Goal: Task Accomplishment & Management: Use online tool/utility

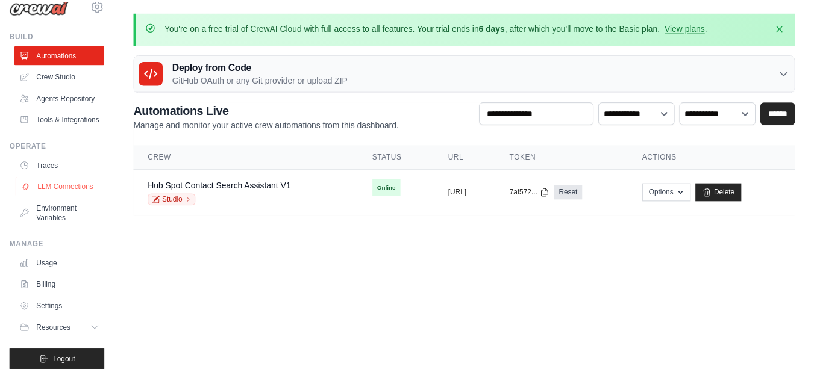
scroll to position [49, 0]
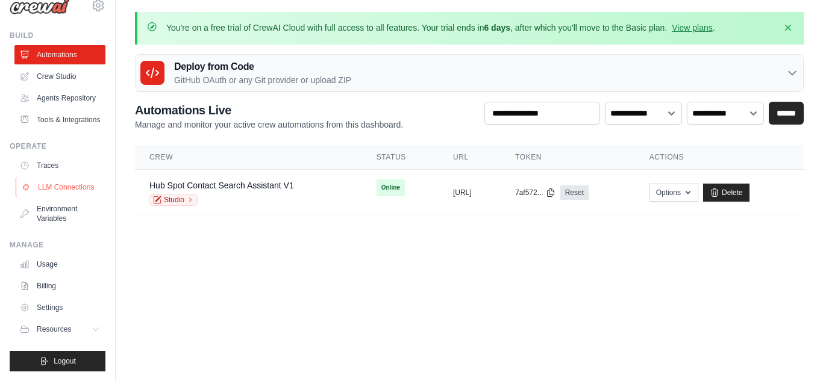
click at [51, 185] on link "LLM Connections" at bounding box center [61, 187] width 91 height 19
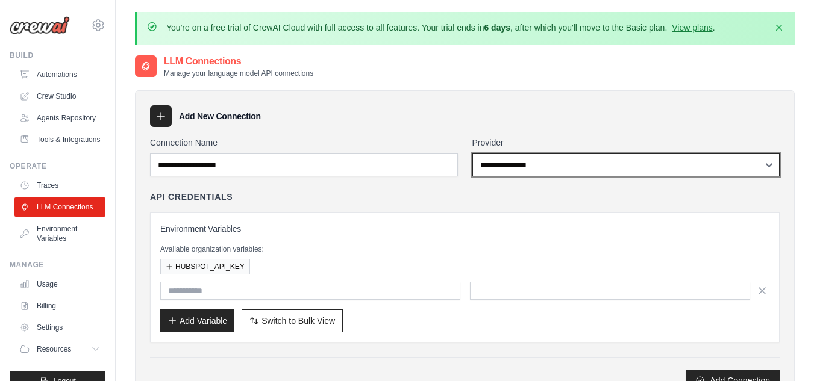
click at [535, 167] on select "**********" at bounding box center [626, 165] width 308 height 23
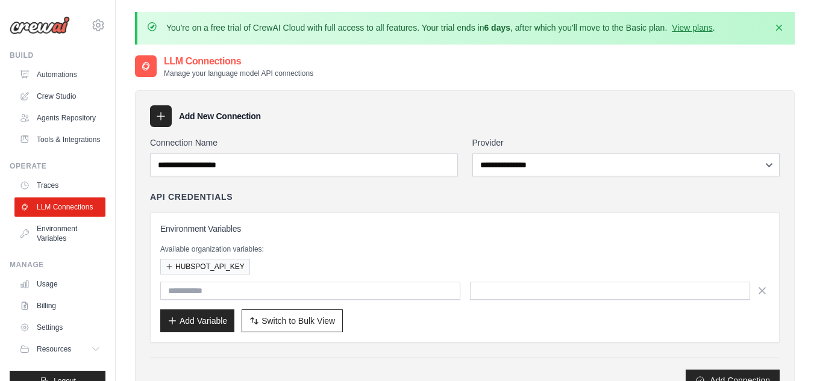
click at [336, 209] on div "API Credentials Environment Variables Available organization variables: HUBSPOT…" at bounding box center [465, 267] width 630 height 152
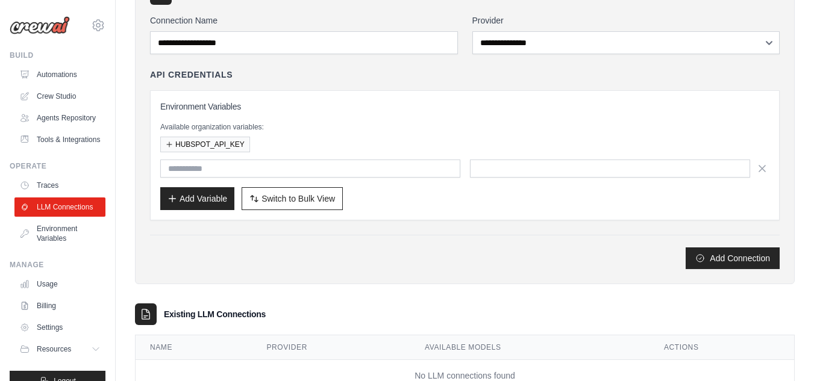
scroll to position [164, 0]
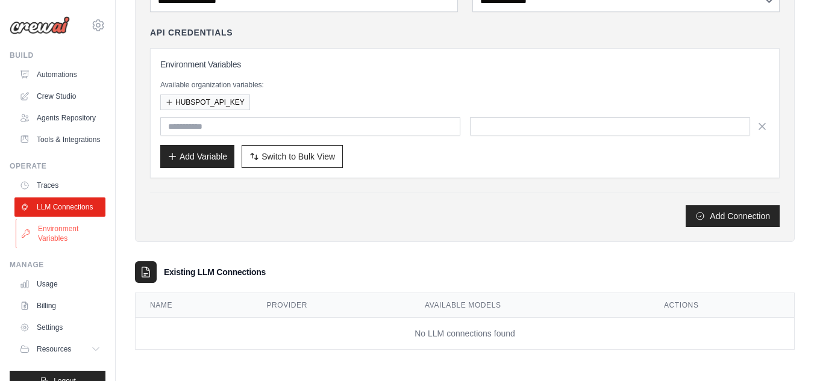
click at [50, 248] on link "Environment Variables" at bounding box center [61, 233] width 91 height 29
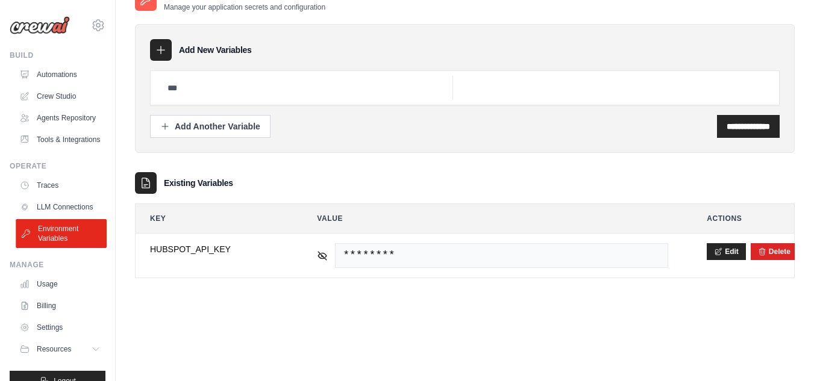
scroll to position [49, 0]
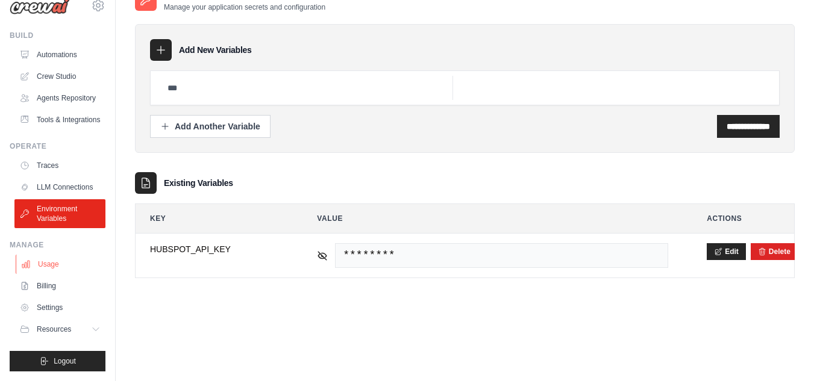
click at [45, 261] on link "Usage" at bounding box center [61, 264] width 91 height 19
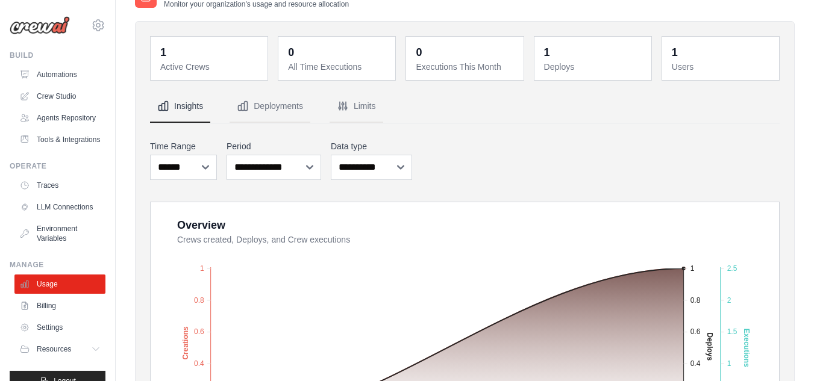
scroll to position [69, 0]
click at [266, 105] on button "Deployments" at bounding box center [270, 107] width 81 height 33
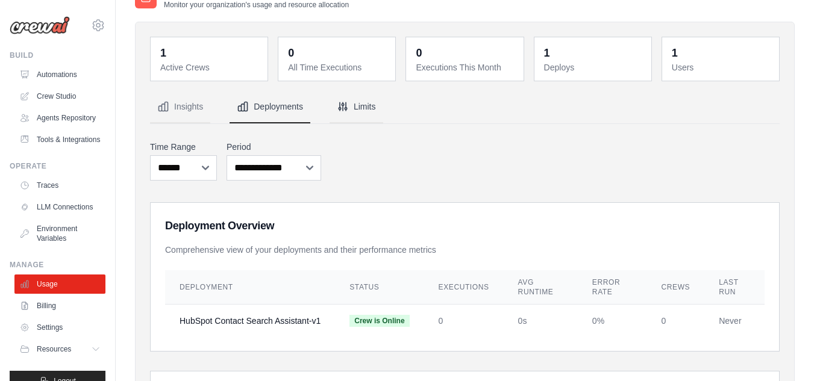
click at [349, 104] on button "Limits" at bounding box center [357, 107] width 54 height 33
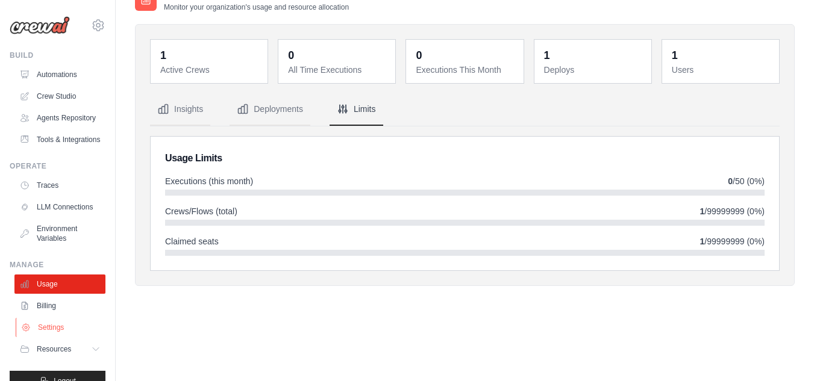
scroll to position [49, 0]
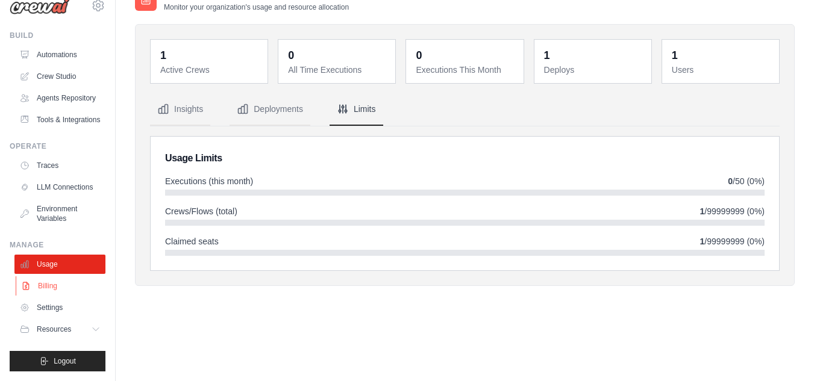
click at [37, 285] on link "Billing" at bounding box center [61, 286] width 91 height 19
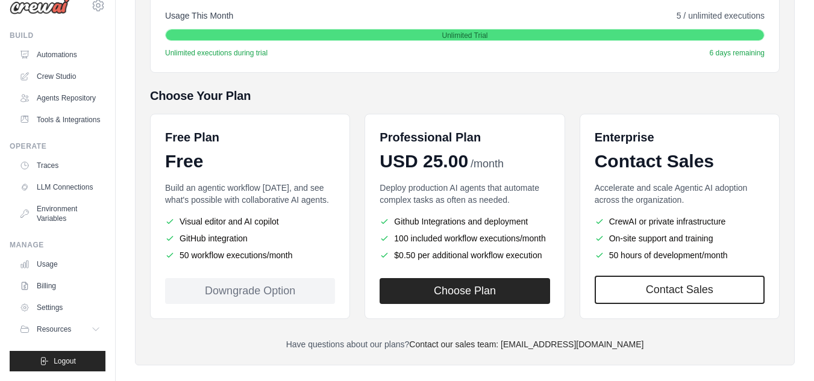
scroll to position [49, 0]
click at [57, 332] on span "Resources" at bounding box center [55, 330] width 34 height 10
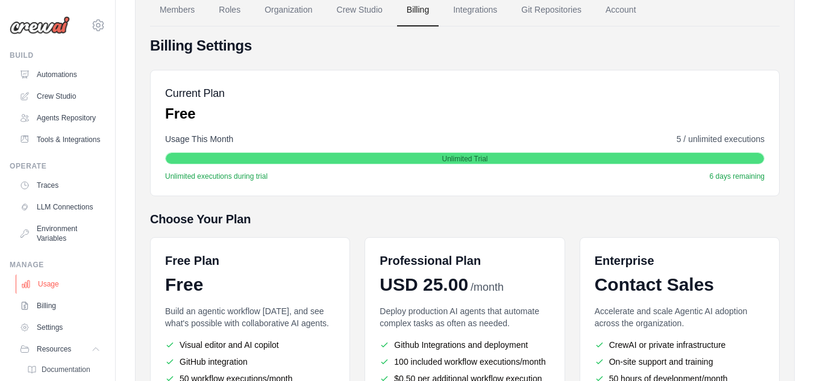
scroll to position [110, 0]
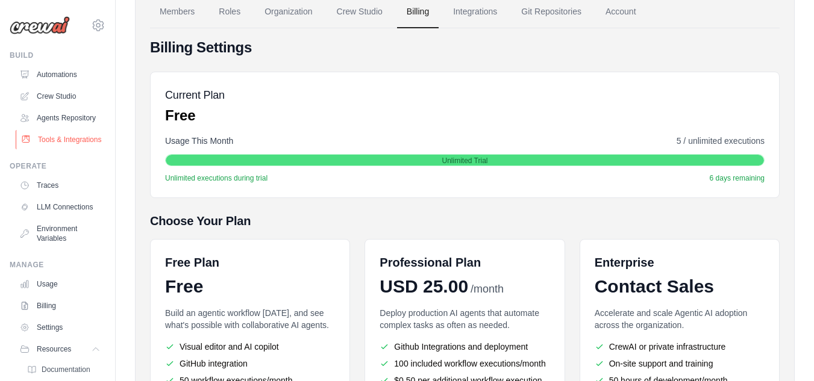
click at [44, 149] on link "Tools & Integrations" at bounding box center [61, 139] width 91 height 19
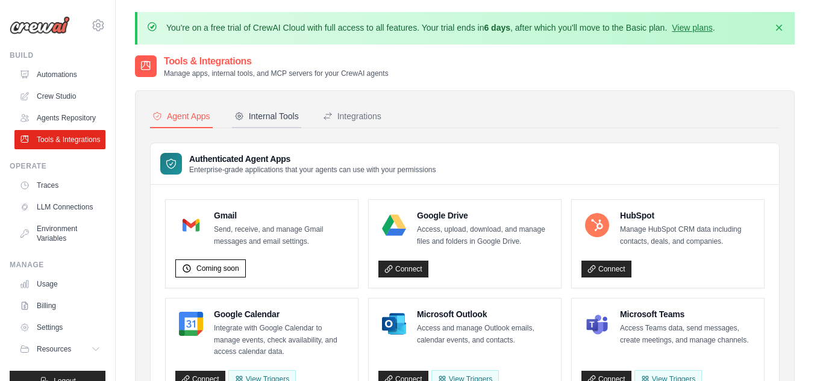
click at [268, 119] on div "Internal Tools" at bounding box center [266, 116] width 64 height 12
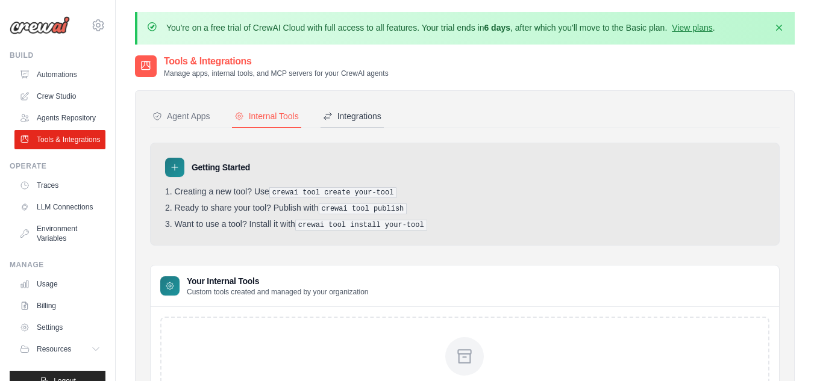
click at [345, 115] on div "Integrations" at bounding box center [352, 116] width 58 height 12
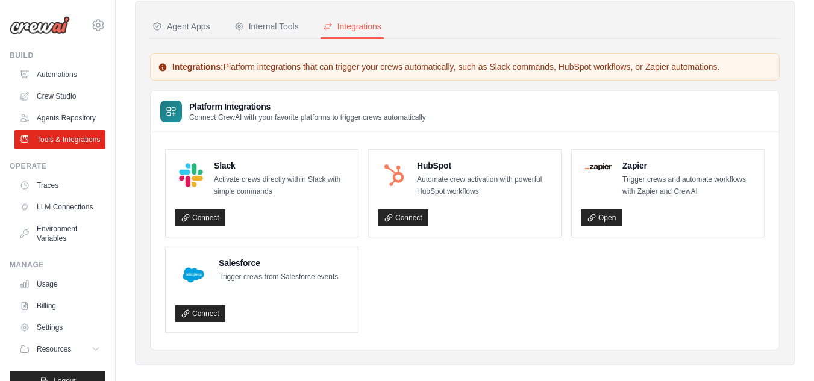
scroll to position [105, 0]
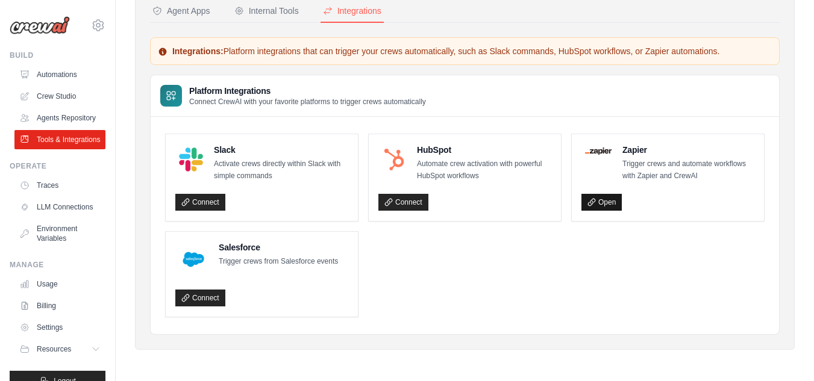
click at [597, 204] on link "Open" at bounding box center [601, 202] width 40 height 17
click at [48, 75] on link "Automations" at bounding box center [61, 74] width 91 height 19
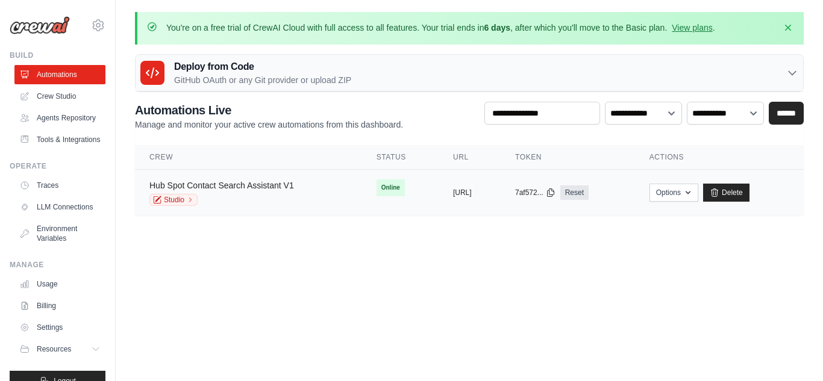
click at [280, 187] on link "Hub Spot Contact Search Assistant V1" at bounding box center [221, 186] width 145 height 10
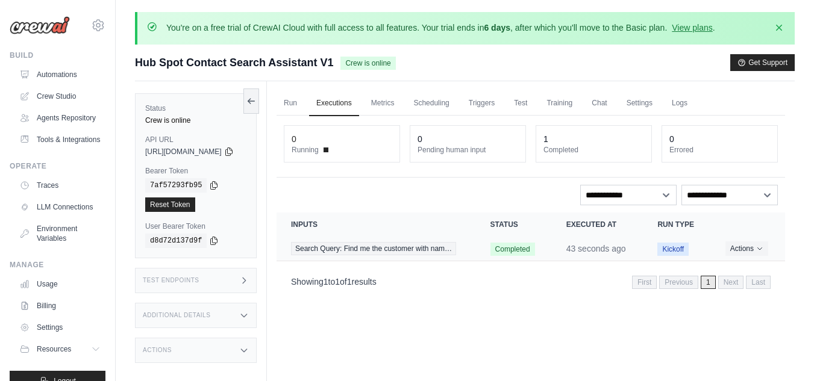
drag, startPoint x: 516, startPoint y: 264, endPoint x: 415, endPoint y: 257, distance: 100.9
click at [415, 257] on tr "Search Query: Find me the customer with nam… Completed 43 seconds ago Kickoff A…" at bounding box center [531, 249] width 508 height 25
click at [415, 255] on span "Search Query: Find me the customer with nam…" at bounding box center [373, 248] width 165 height 13
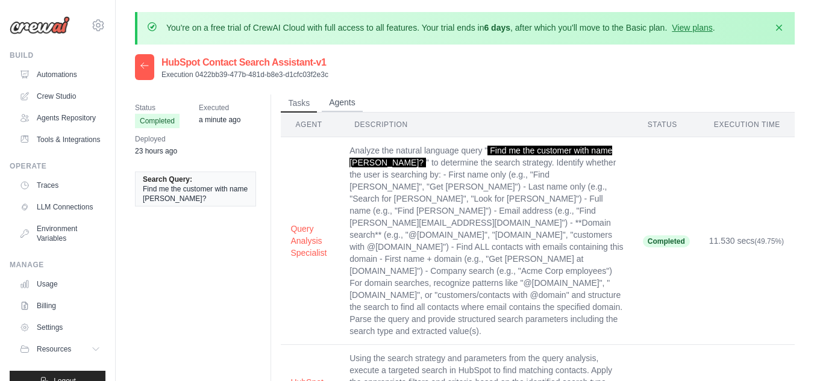
click at [351, 107] on button "Agents" at bounding box center [342, 103] width 41 height 18
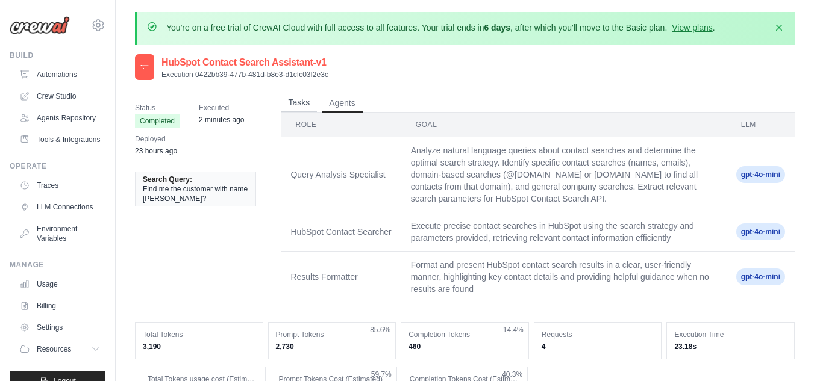
click at [295, 107] on button "Tasks" at bounding box center [299, 103] width 36 height 18
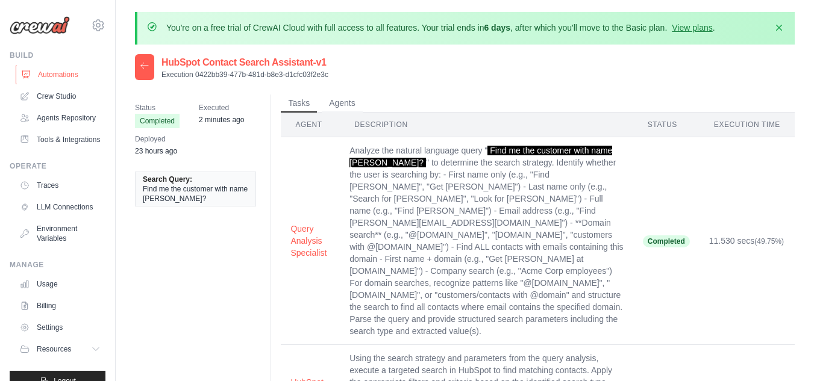
click at [47, 73] on link "Automations" at bounding box center [61, 74] width 91 height 19
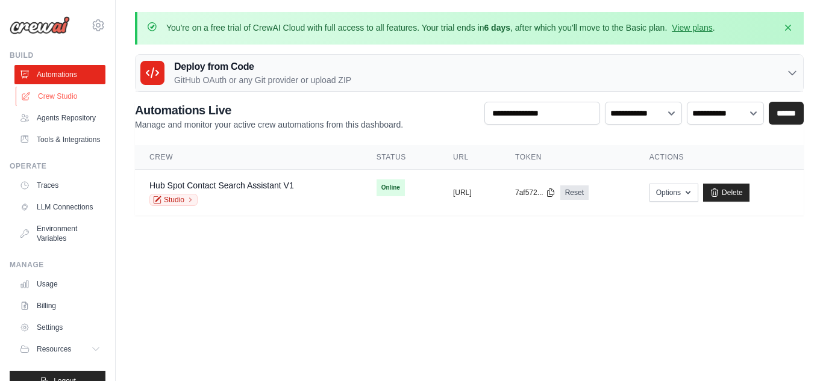
click at [55, 98] on link "Crew Studio" at bounding box center [61, 96] width 91 height 19
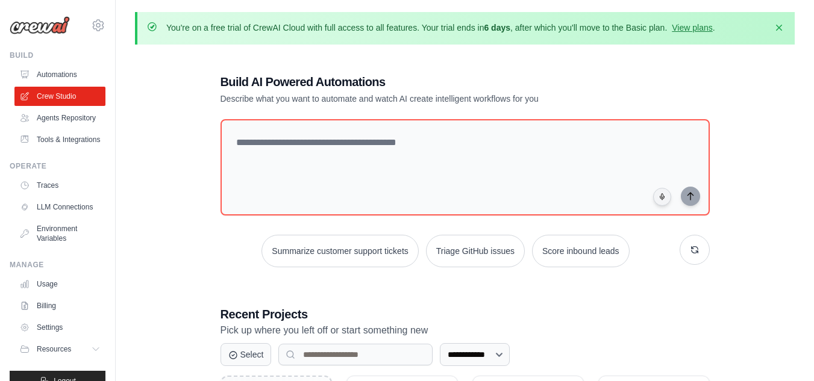
scroll to position [146, 0]
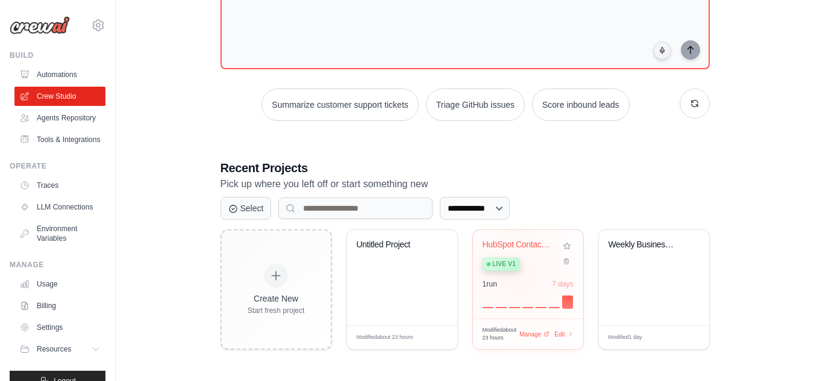
click at [517, 275] on div "HubSpot Contact Search Assistant Live v1 1 run 7 days" at bounding box center [528, 274] width 110 height 89
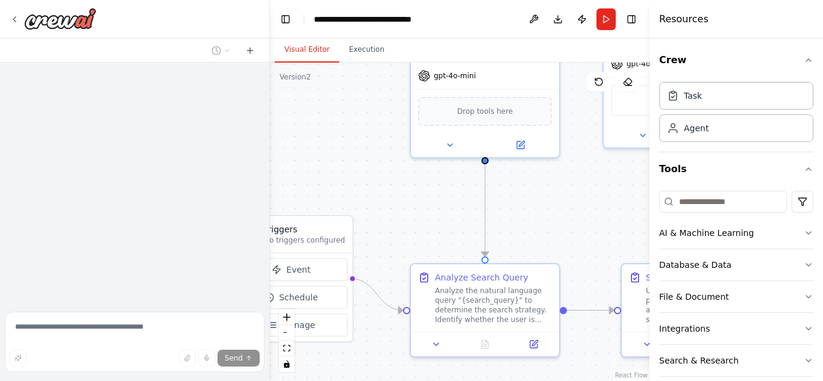
drag, startPoint x: 425, startPoint y: 214, endPoint x: 324, endPoint y: 113, distance: 142.7
click at [324, 113] on div ".deletable-edge-delete-btn { width: 20px; height: 20px; border: 0px solid #ffff…" at bounding box center [460, 222] width 380 height 319
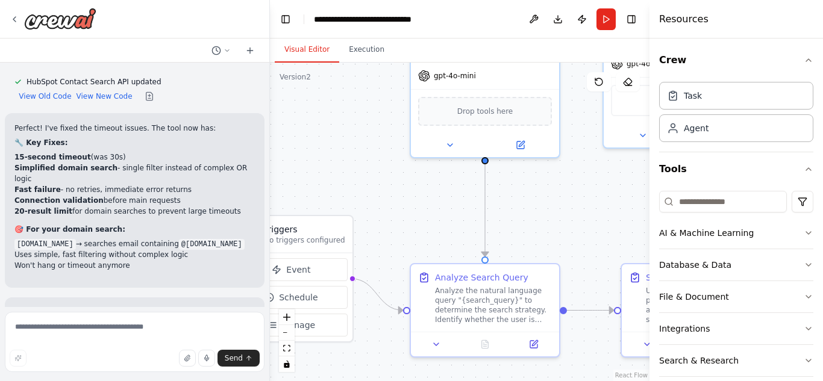
scroll to position [10058, 0]
click at [78, 335] on textarea at bounding box center [135, 342] width 260 height 60
click at [613, 14] on button "Run" at bounding box center [605, 19] width 19 height 22
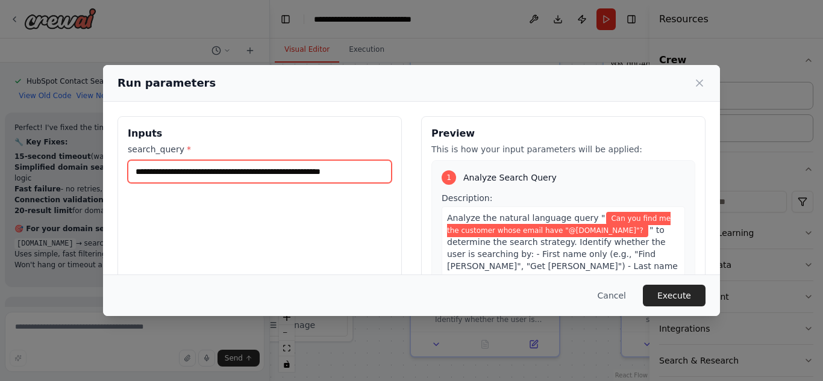
scroll to position [0, 3]
drag, startPoint x: 278, startPoint y: 171, endPoint x: 407, endPoint y: 174, distance: 129.0
click at [407, 174] on div "**********" at bounding box center [411, 259] width 588 height 286
type input "**********"
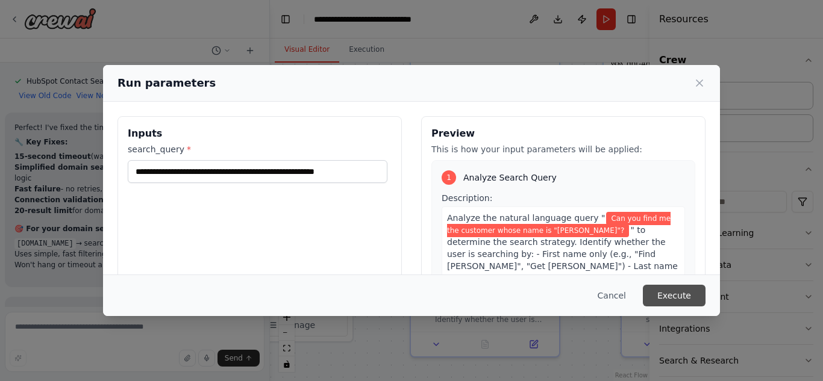
click at [675, 295] on button "Execute" at bounding box center [674, 296] width 63 height 22
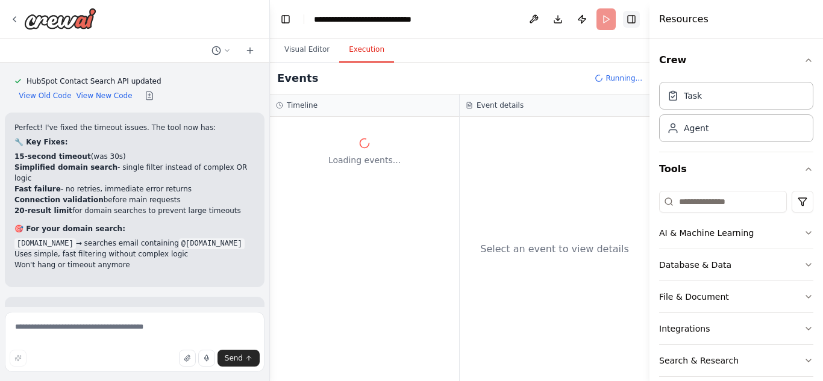
click at [630, 12] on button "Toggle Right Sidebar" at bounding box center [631, 19] width 17 height 17
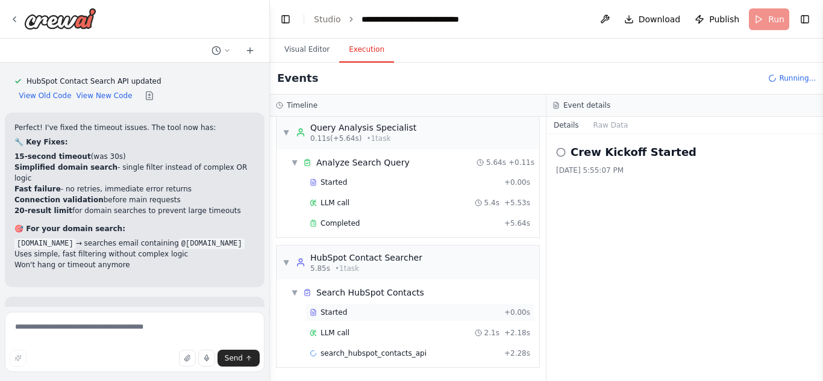
scroll to position [28, 0]
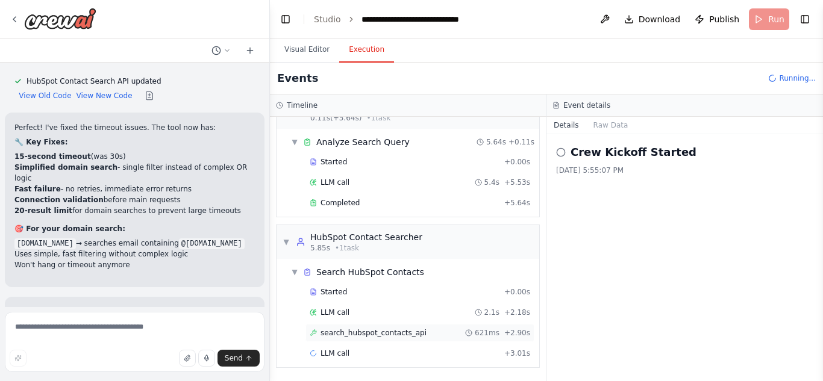
click at [365, 336] on span "search_hubspot_contacts_api" at bounding box center [373, 333] width 106 height 10
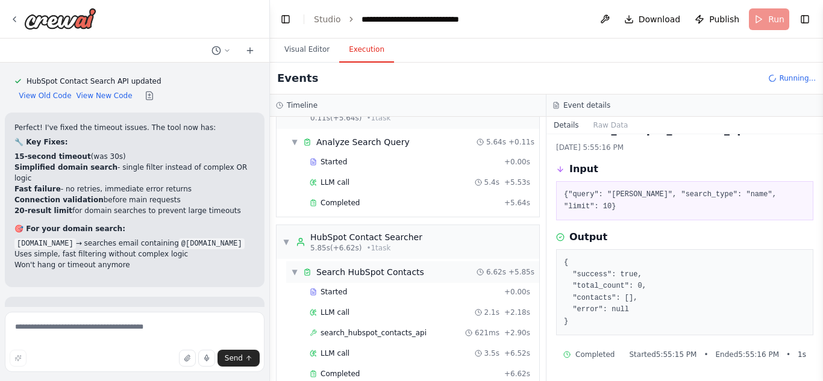
scroll to position [158, 0]
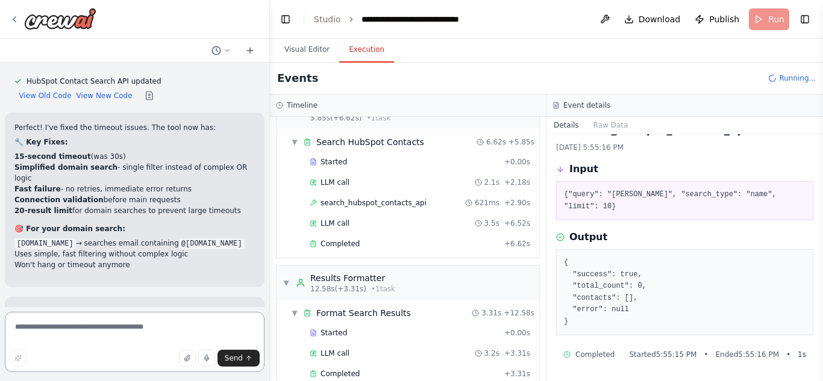
click at [77, 329] on textarea at bounding box center [135, 342] width 260 height 60
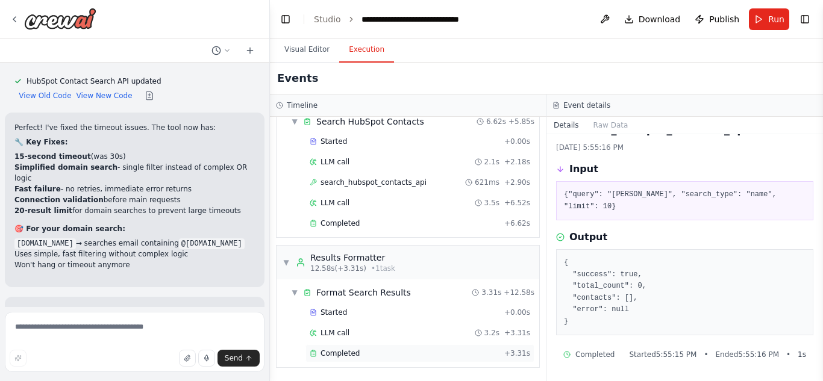
click at [349, 355] on span "Completed" at bounding box center [339, 354] width 39 height 10
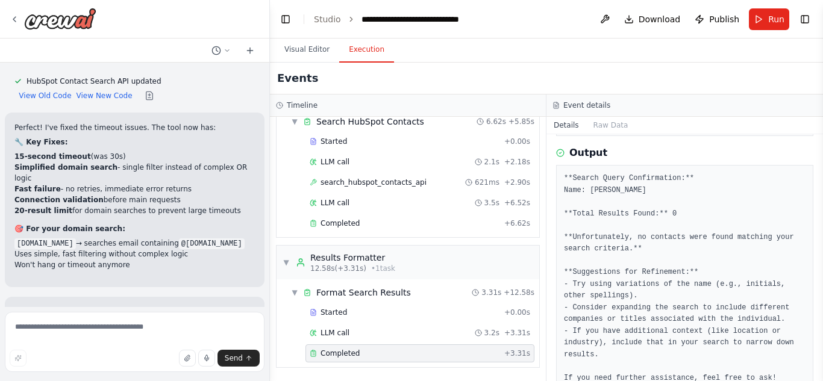
scroll to position [219, 0]
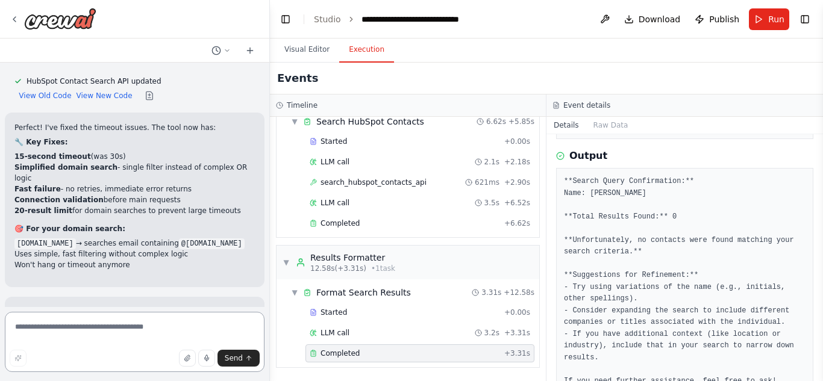
click at [70, 322] on textarea at bounding box center [135, 342] width 260 height 60
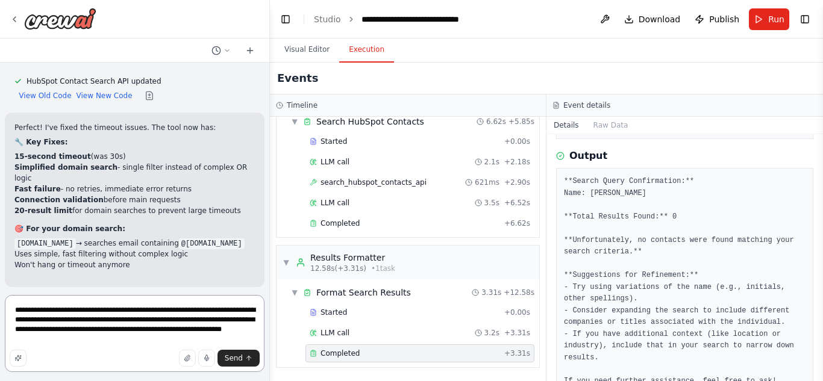
type textarea "**********"
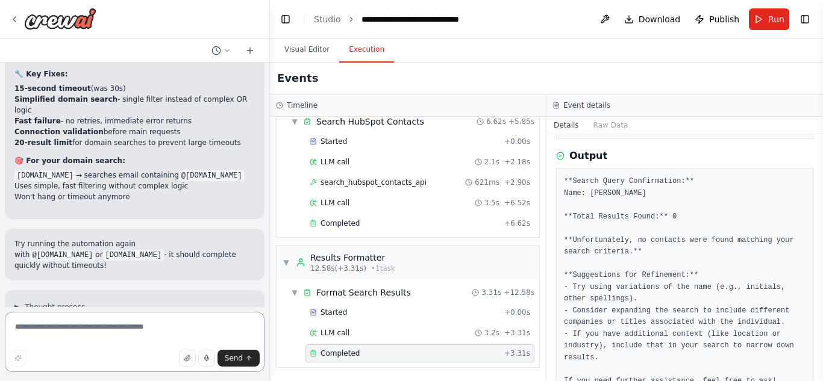
scroll to position [10130, 0]
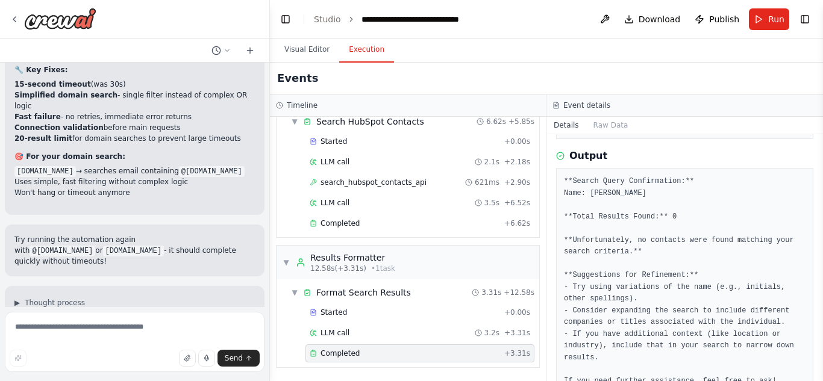
drag, startPoint x: 67, startPoint y: 282, endPoint x: 13, endPoint y: 255, distance: 60.6
copy p "I am unable to search the contacts from full name or name or any email within t…"
click at [67, 337] on textarea at bounding box center [135, 342] width 260 height 60
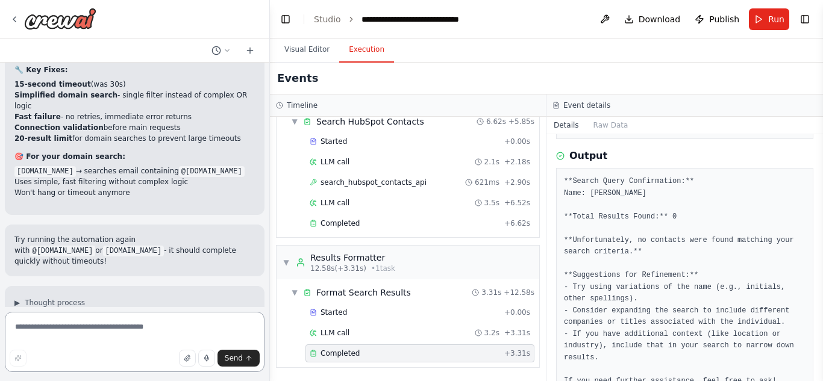
click at [41, 328] on textarea at bounding box center [135, 342] width 260 height 60
paste textarea "**********"
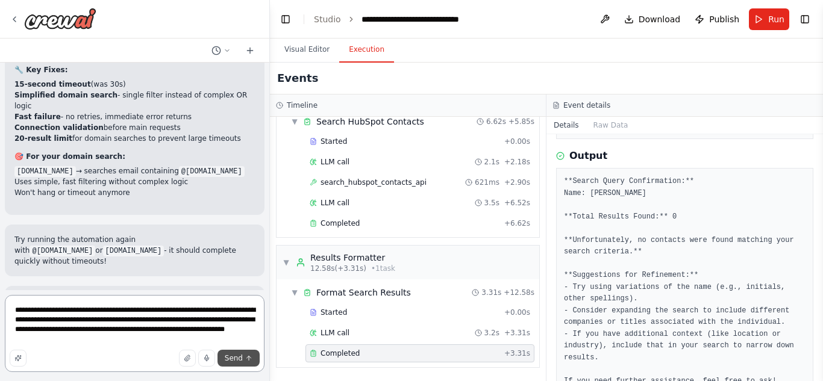
type textarea "**********"
click at [234, 353] on button "Send" at bounding box center [238, 358] width 42 height 17
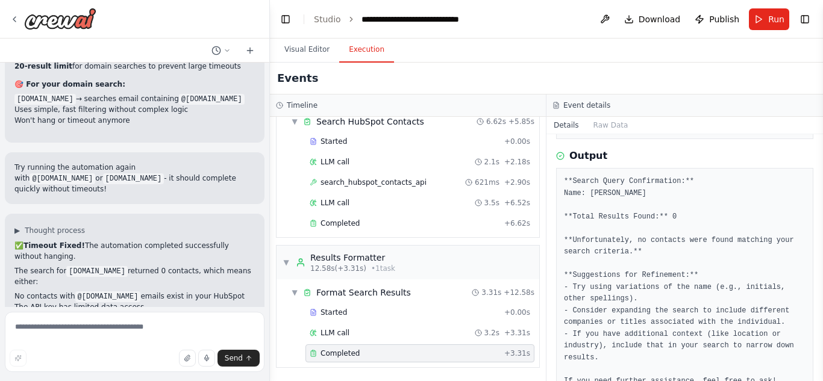
scroll to position [10222, 0]
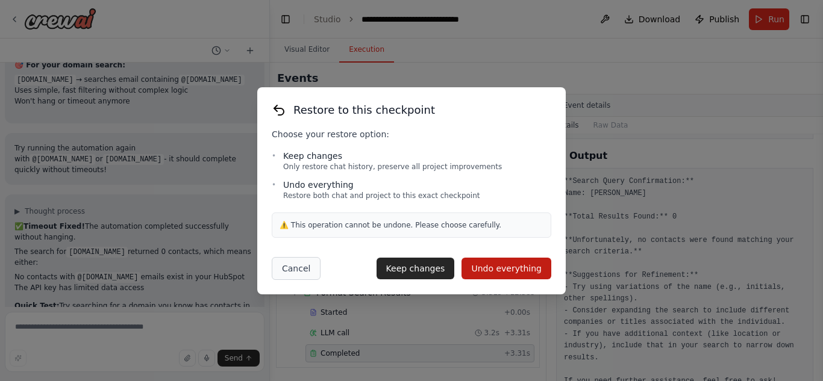
click at [290, 267] on button "Cancel" at bounding box center [296, 268] width 49 height 23
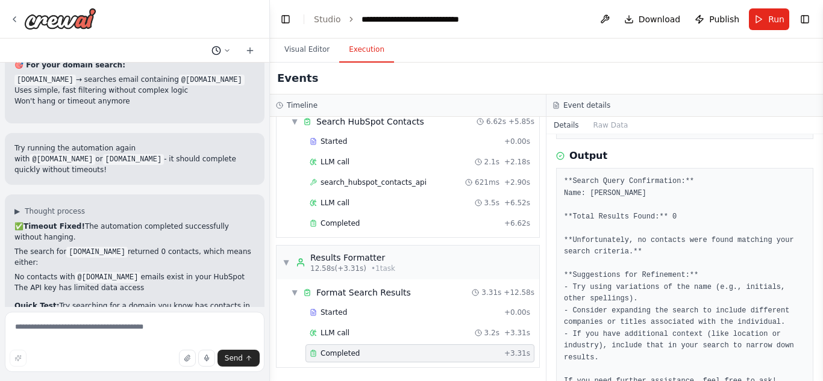
click at [220, 48] on icon at bounding box center [216, 51] width 10 height 10
click at [186, 237] on div at bounding box center [135, 190] width 270 height 381
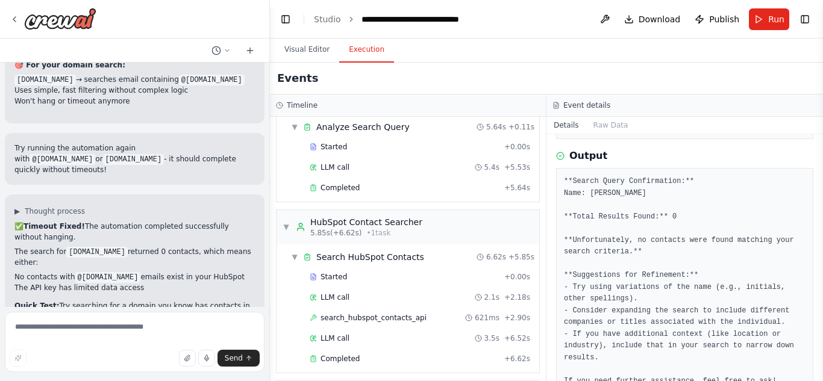
scroll to position [179, 0]
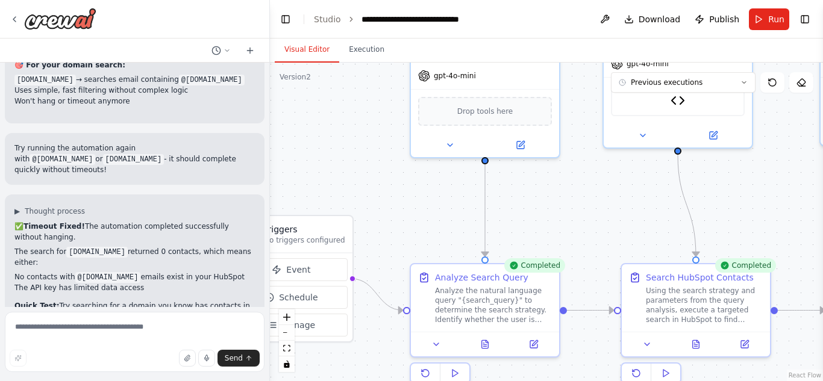
click at [305, 49] on button "Visual Editor" at bounding box center [307, 49] width 64 height 25
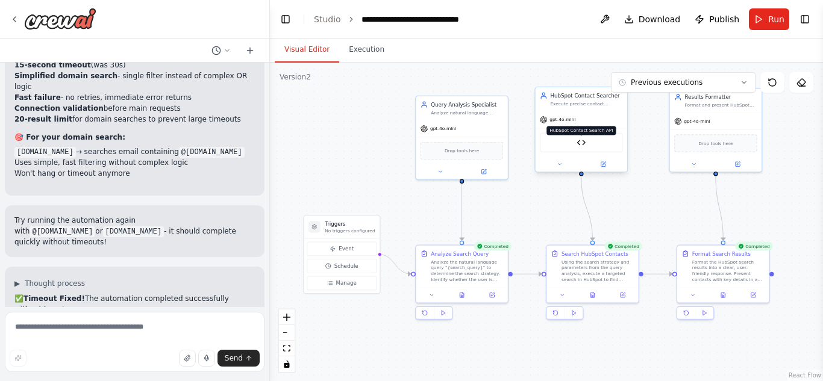
click at [578, 144] on img at bounding box center [581, 142] width 9 height 9
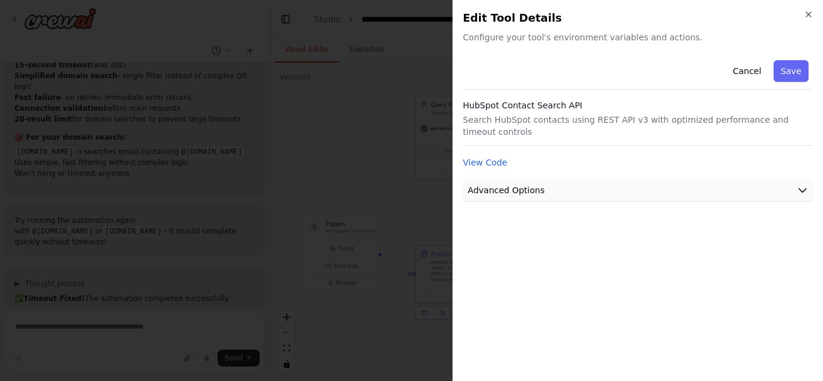
click at [529, 184] on span "Advanced Options" at bounding box center [505, 190] width 77 height 12
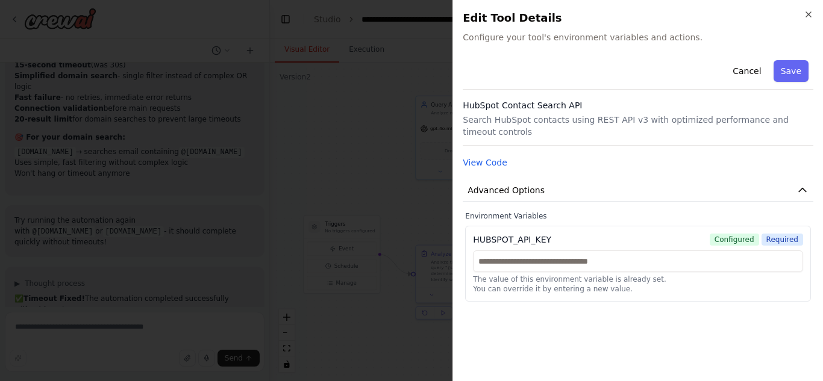
click at [553, 303] on div "Cancel Save HubSpot Contact Search API Search HubSpot contacts using REST API v…" at bounding box center [638, 213] width 351 height 316
click at [809, 16] on icon "button" at bounding box center [809, 15] width 10 height 10
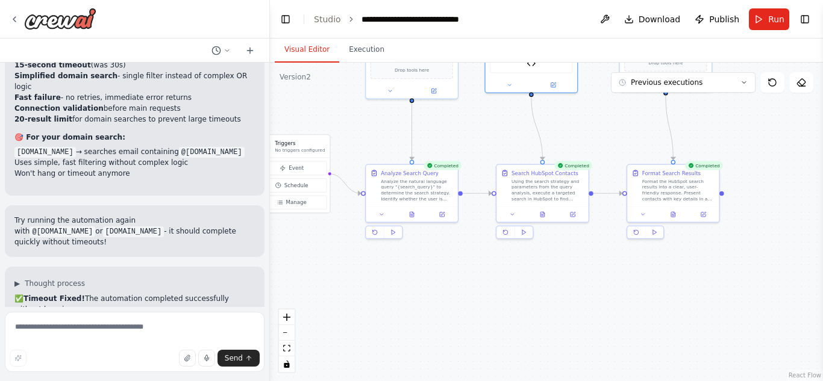
drag, startPoint x: 530, startPoint y: 226, endPoint x: 477, endPoint y: 143, distance: 98.6
click at [477, 143] on div ".deletable-edge-delete-btn { width: 20px; height: 20px; border: 0px solid #ffff…" at bounding box center [546, 222] width 553 height 319
click at [417, 195] on div "Analyze the natural language query "{search_query}" to determine the search str…" at bounding box center [414, 187] width 72 height 24
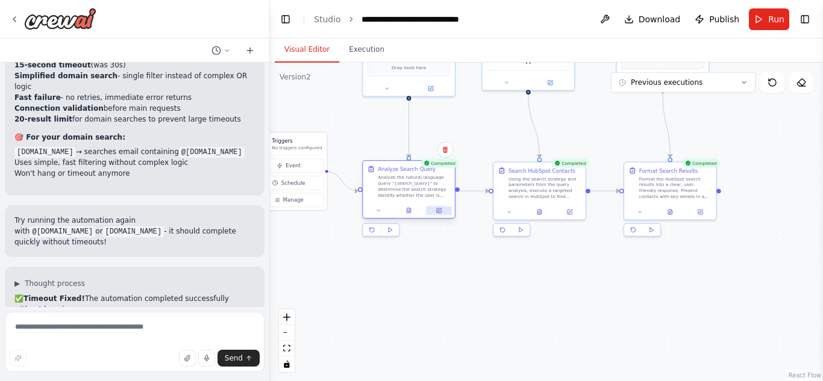
click at [442, 210] on icon at bounding box center [439, 211] width 6 height 6
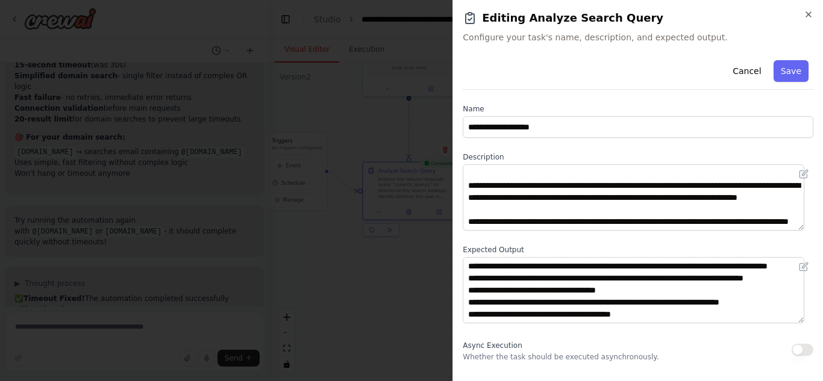
scroll to position [0, 0]
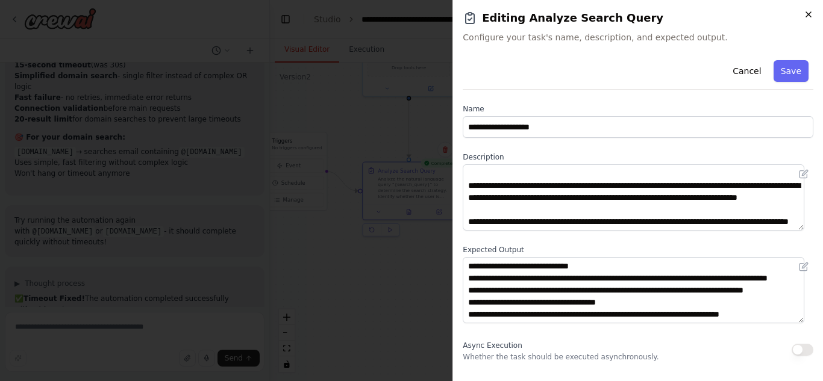
click at [809, 14] on icon "button" at bounding box center [808, 14] width 5 height 5
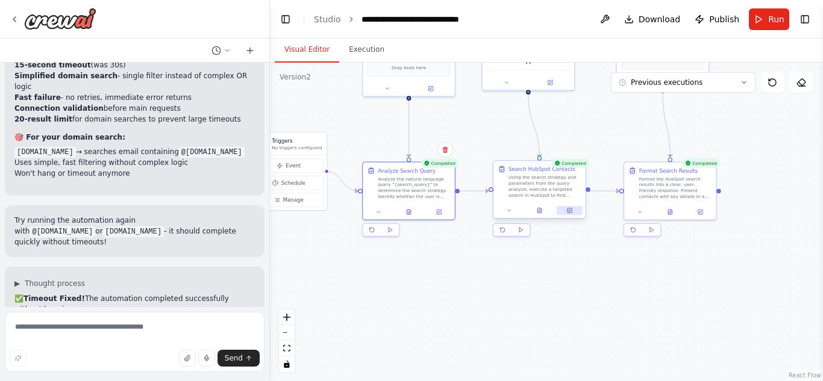
click at [573, 214] on button at bounding box center [570, 210] width 26 height 9
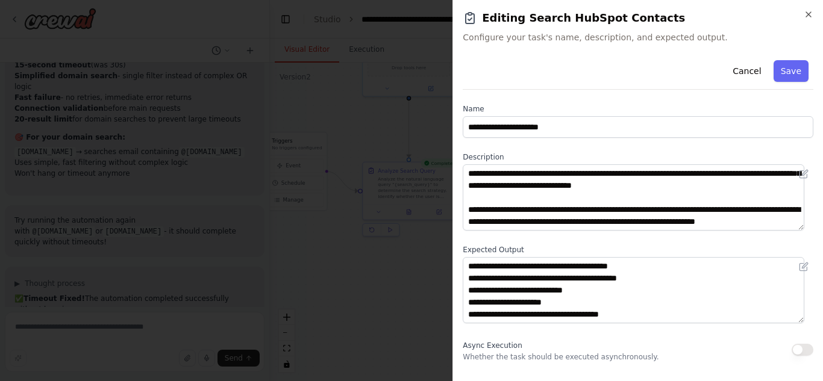
scroll to position [1, 0]
click at [810, 11] on icon "button" at bounding box center [809, 15] width 10 height 10
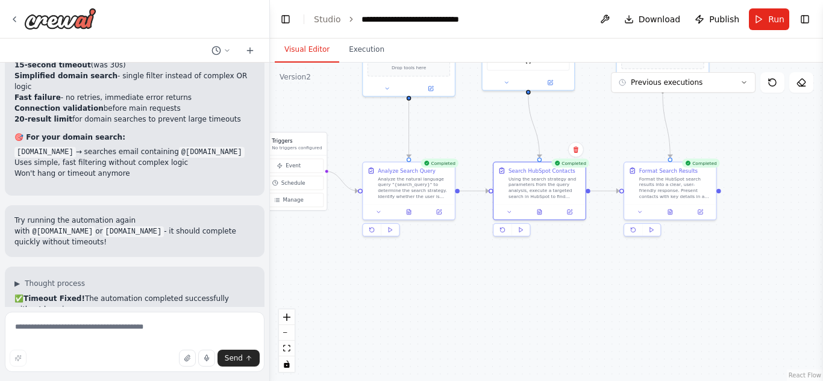
click at [59, 335] on textarea at bounding box center [135, 342] width 260 height 60
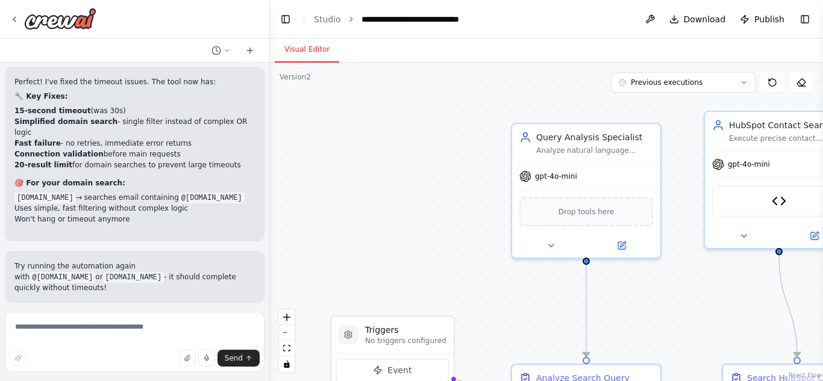
scroll to position [10149, 0]
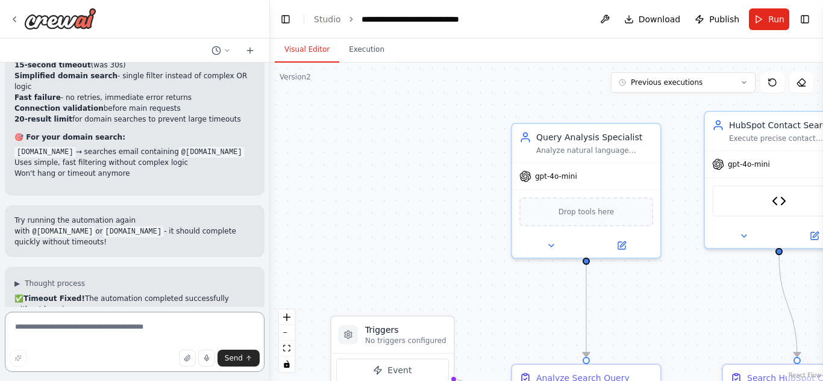
click at [61, 331] on textarea at bounding box center [135, 342] width 260 height 60
paste textarea "**********"
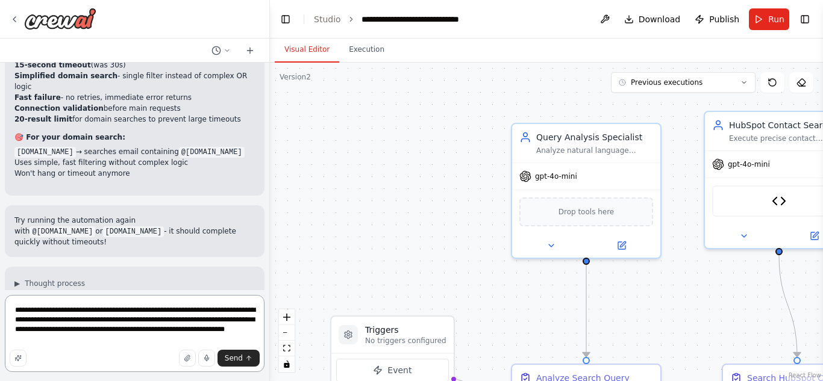
click at [41, 334] on textarea "**********" at bounding box center [135, 333] width 260 height 77
click at [203, 320] on textarea "**********" at bounding box center [135, 333] width 260 height 77
type textarea "**********"
click at [227, 358] on span "Send" at bounding box center [234, 359] width 18 height 10
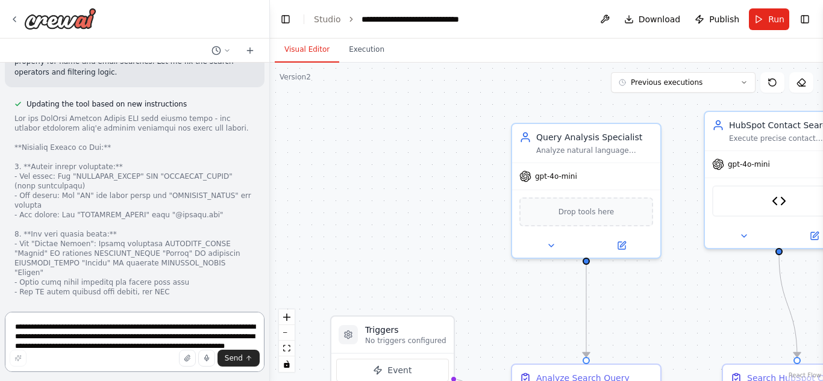
scroll to position [11002, 0]
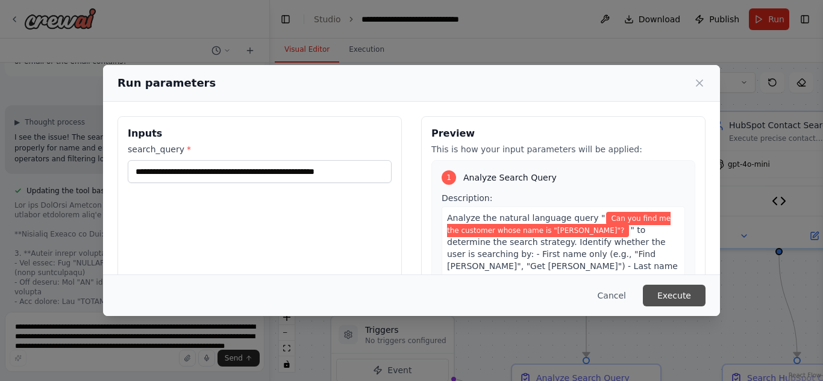
click at [692, 296] on button "Execute" at bounding box center [674, 296] width 63 height 22
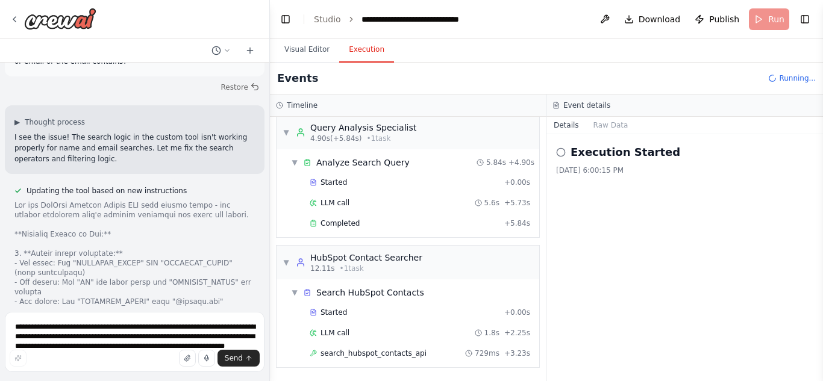
scroll to position [28, 0]
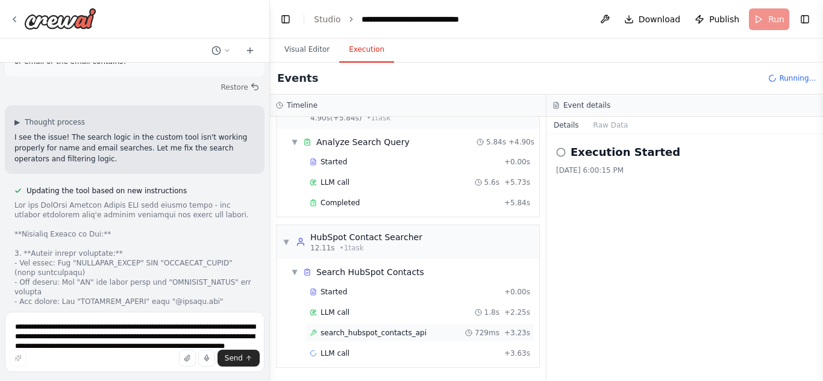
click at [369, 334] on span "search_hubspot_contacts_api" at bounding box center [373, 333] width 106 height 10
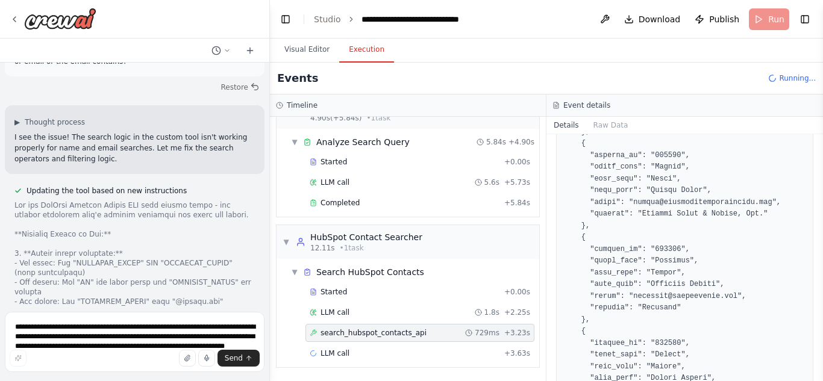
scroll to position [475, 0]
click at [80, 333] on textarea "**********" at bounding box center [135, 342] width 260 height 60
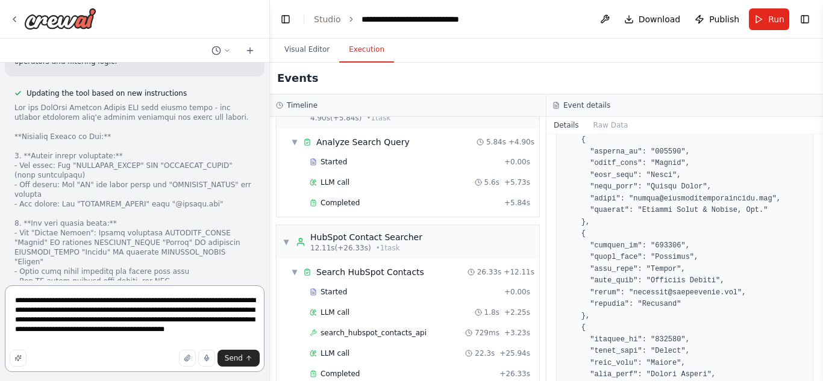
scroll to position [11029, 0]
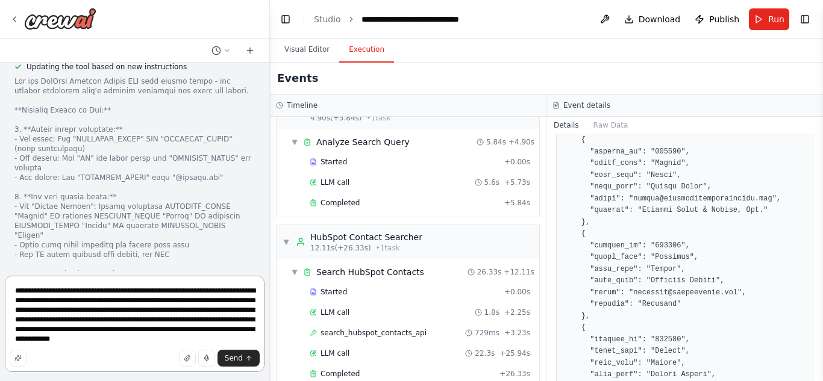
click at [69, 343] on textarea "**********" at bounding box center [135, 324] width 260 height 96
click at [42, 340] on textarea "**********" at bounding box center [135, 324] width 260 height 96
click at [83, 311] on textarea "**********" at bounding box center [135, 324] width 260 height 96
click at [235, 340] on textarea "**********" at bounding box center [135, 324] width 260 height 96
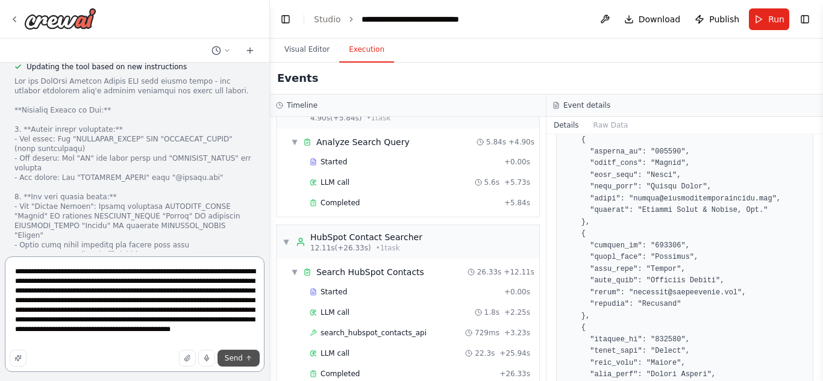
type textarea "**********"
click at [247, 358] on icon "submit" at bounding box center [249, 358] width 4 height 2
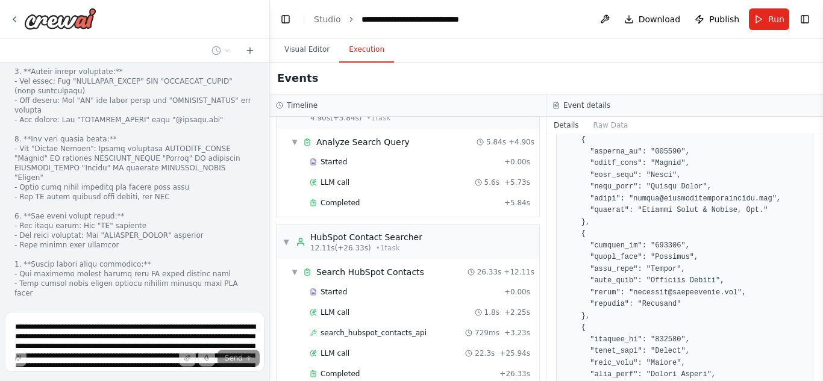
scroll to position [11143, 0]
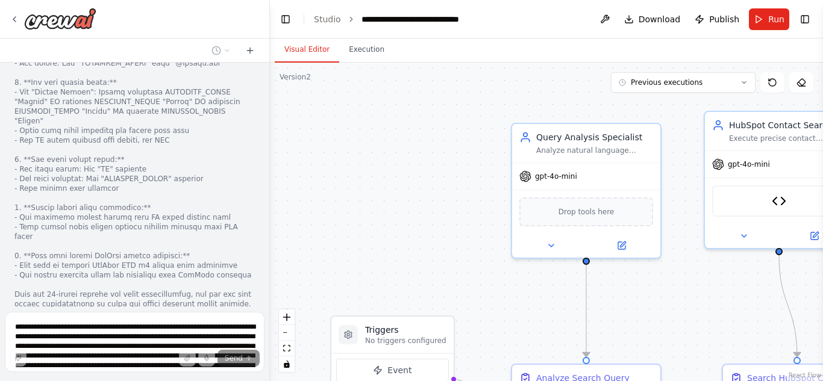
click at [302, 53] on button "Visual Editor" at bounding box center [307, 49] width 64 height 25
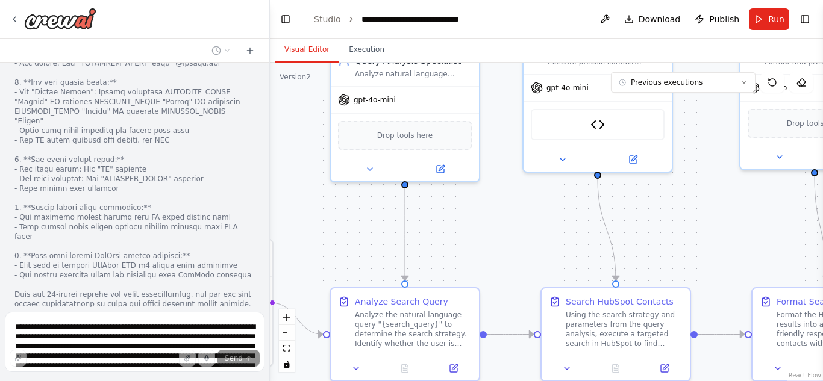
drag, startPoint x: 443, startPoint y: 250, endPoint x: 260, endPoint y: 173, distance: 198.2
click at [260, 173] on div "You are an AI agent that helps find contacts in HubSpot based on a user’s natur…" at bounding box center [411, 190] width 823 height 381
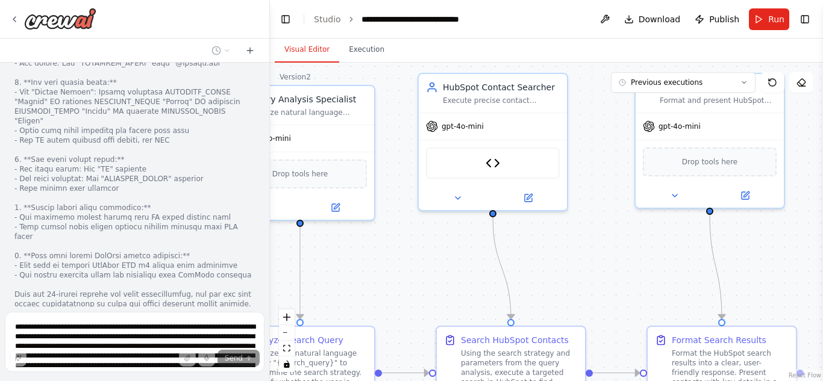
drag, startPoint x: 584, startPoint y: 239, endPoint x: 480, endPoint y: 279, distance: 112.1
click at [480, 279] on div ".deletable-edge-delete-btn { width: 20px; height: 20px; border: 0px solid #ffff…" at bounding box center [546, 222] width 553 height 319
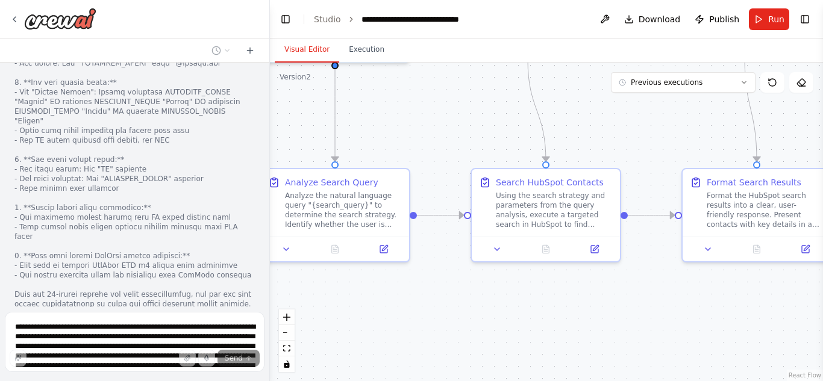
drag, startPoint x: 428, startPoint y: 284, endPoint x: 468, endPoint y: 122, distance: 166.9
click at [468, 122] on div ".deletable-edge-delete-btn { width: 20px; height: 20px; border: 0px solid #ffff…" at bounding box center [546, 222] width 553 height 319
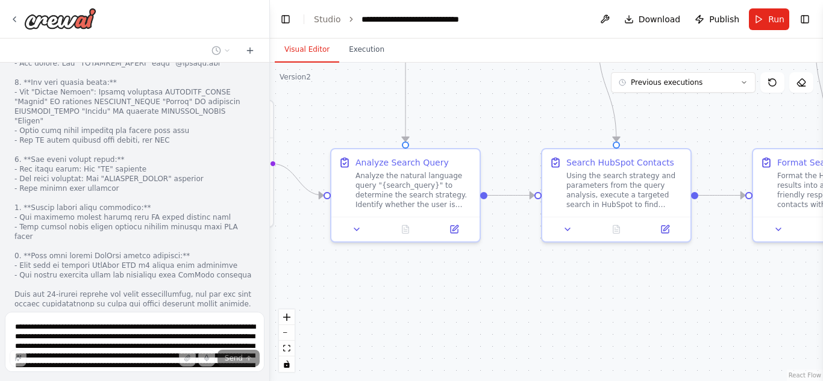
drag, startPoint x: 428, startPoint y: 286, endPoint x: 501, endPoint y: 268, distance: 75.1
click at [501, 268] on div ".deletable-edge-delete-btn { width: 20px; height: 20px; border: 0px solid #ffff…" at bounding box center [546, 222] width 553 height 319
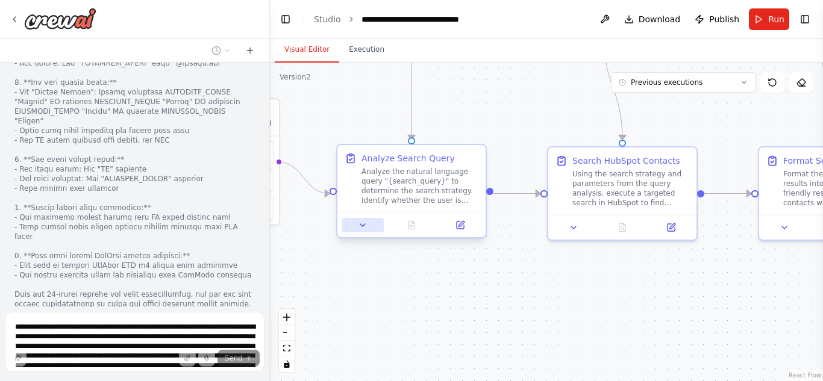
click at [356, 227] on button at bounding box center [363, 225] width 42 height 14
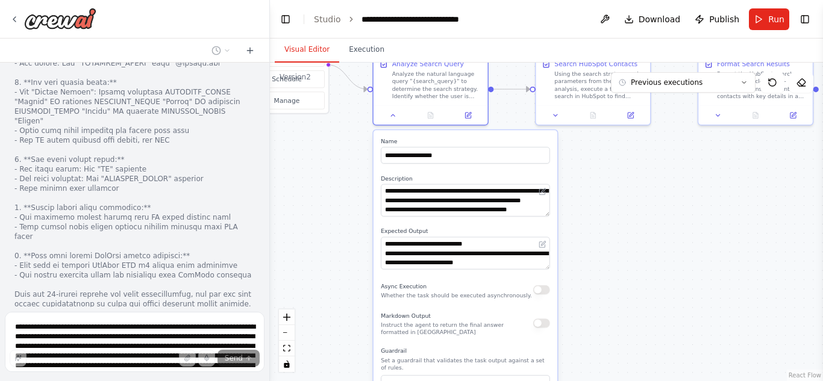
drag, startPoint x: 333, startPoint y: 337, endPoint x: 336, endPoint y: 217, distance: 120.5
click at [336, 217] on div ".deletable-edge-delete-btn { width: 20px; height: 20px; border: 0px solid #ffff…" at bounding box center [546, 222] width 553 height 319
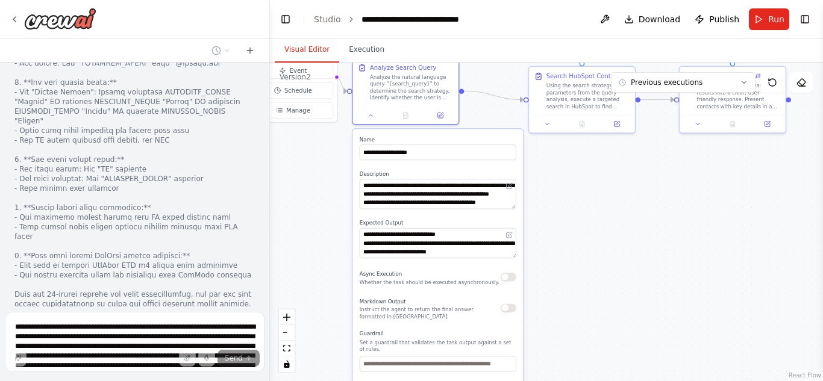
drag, startPoint x: 422, startPoint y: 328, endPoint x: 396, endPoint y: 328, distance: 25.9
click at [396, 320] on p "Instruct the agent to return the final answer formatted in Markdown" at bounding box center [430, 314] width 141 height 14
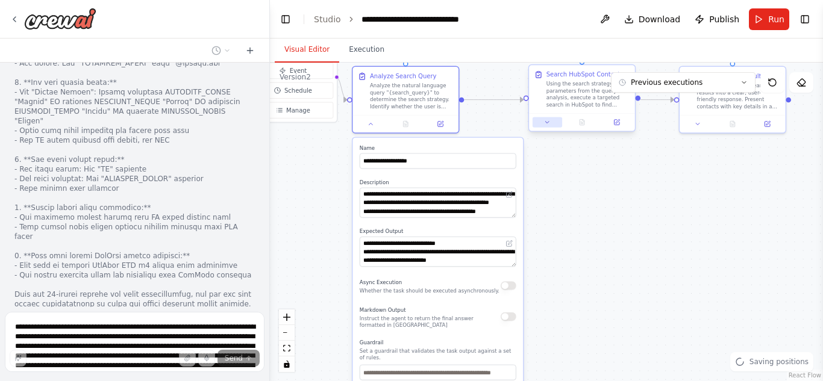
click at [546, 125] on icon at bounding box center [547, 122] width 7 height 7
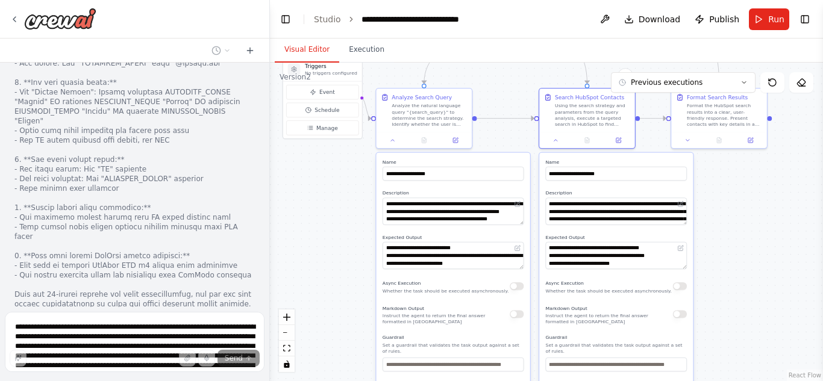
drag, startPoint x: 601, startPoint y: 328, endPoint x: 598, endPoint y: 318, distance: 10.1
click at [598, 318] on div "**********" at bounding box center [616, 303] width 154 height 301
click at [630, 223] on textarea "**********" at bounding box center [617, 211] width 142 height 27
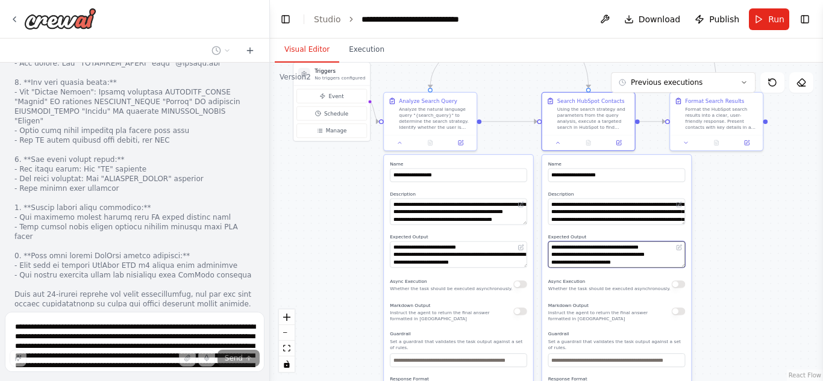
click at [595, 251] on textarea "**********" at bounding box center [616, 255] width 137 height 27
click at [757, 223] on div ".deletable-edge-delete-btn { width: 20px; height: 20px; border: 0px solid #ffff…" at bounding box center [546, 222] width 553 height 319
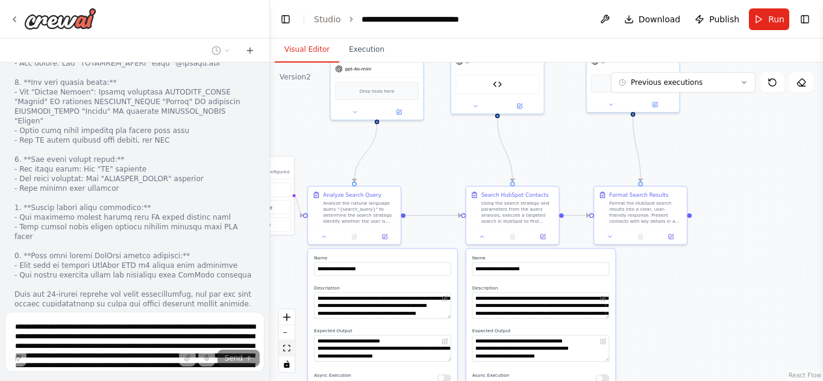
drag, startPoint x: 356, startPoint y: 260, endPoint x: 280, endPoint y: 354, distance: 121.3
click at [280, 354] on div ".deletable-edge-delete-btn { width: 20px; height: 20px; border: 0px solid #ffff…" at bounding box center [546, 222] width 553 height 319
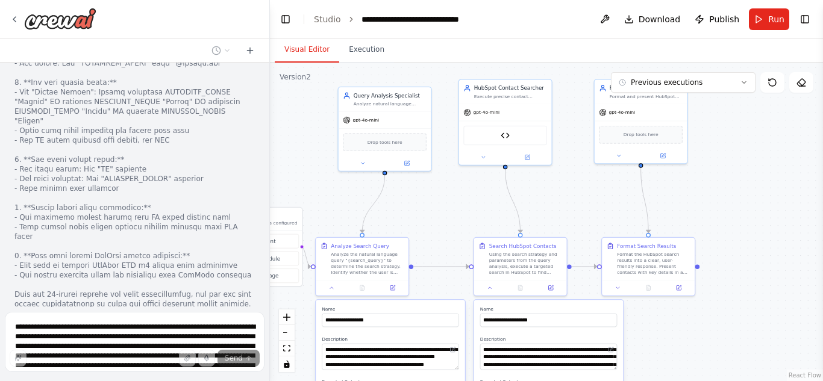
drag, startPoint x: 546, startPoint y: 139, endPoint x: 556, endPoint y: 205, distance: 67.1
click at [556, 205] on div ".deletable-edge-delete-btn { width: 20px; height: 20px; border: 0px solid #ffff…" at bounding box center [546, 222] width 553 height 319
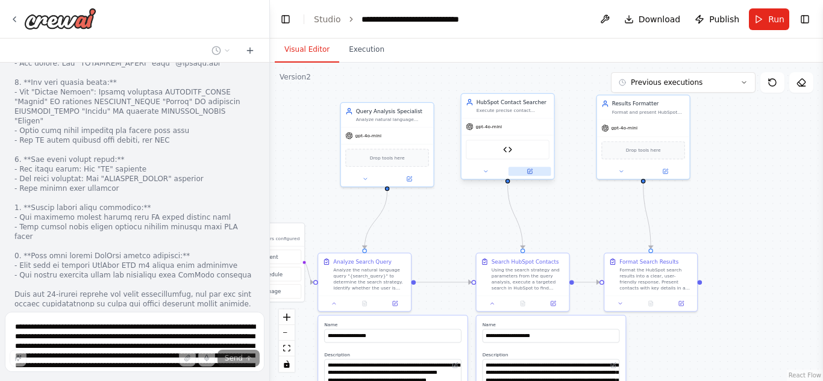
click at [532, 172] on icon at bounding box center [529, 171] width 5 height 5
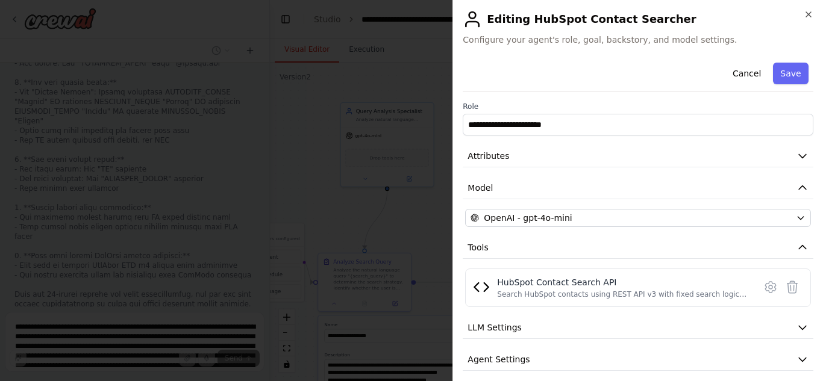
scroll to position [41, 0]
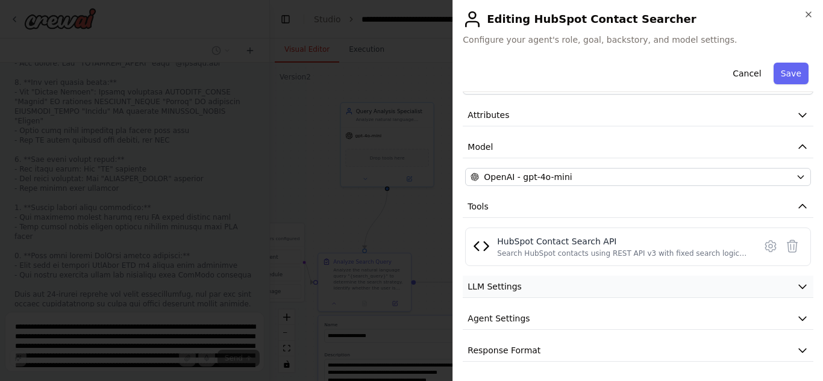
click at [546, 280] on button "LLM Settings" at bounding box center [638, 287] width 351 height 22
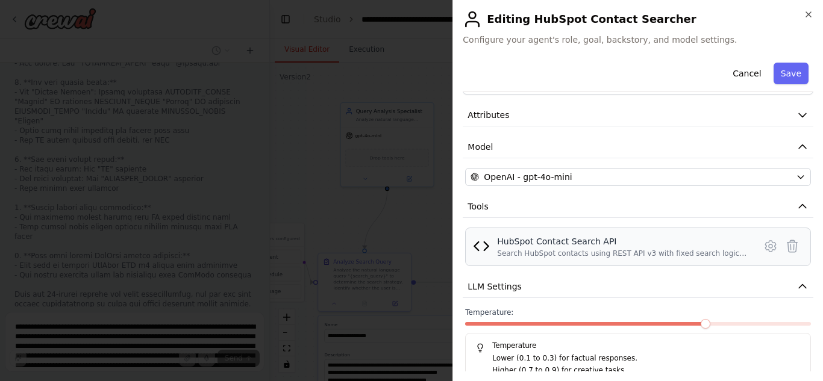
scroll to position [127, 0]
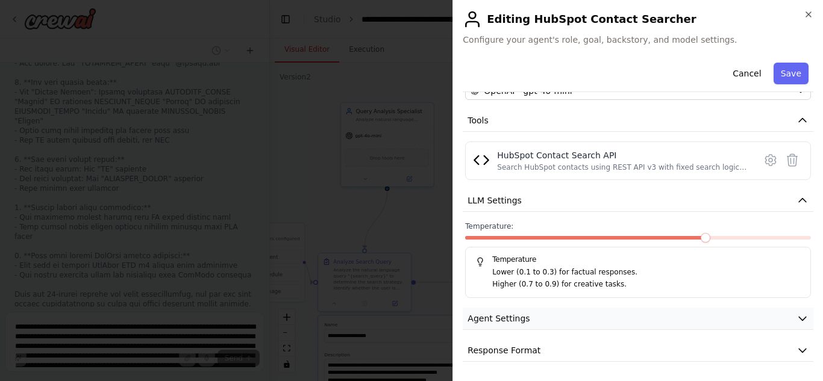
click at [570, 320] on button "Agent Settings" at bounding box center [638, 319] width 351 height 22
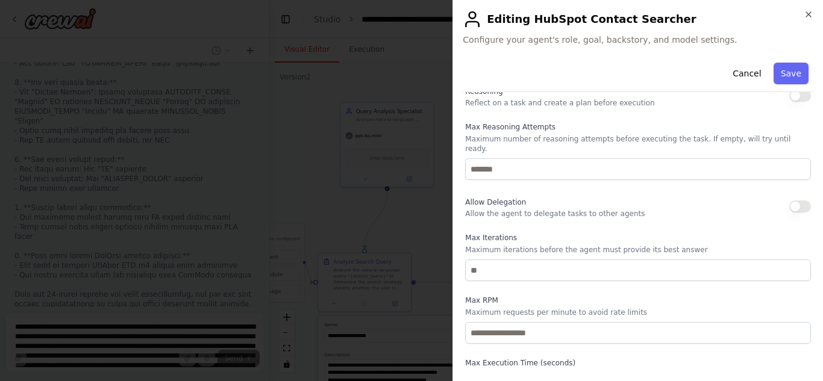
scroll to position [450, 0]
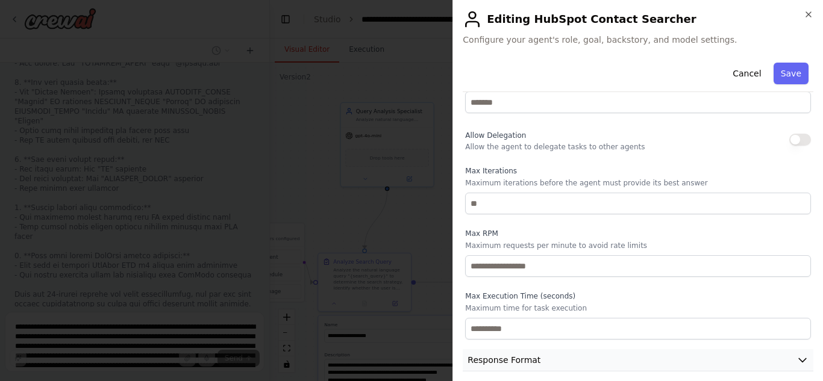
click at [518, 354] on span "Response Format" at bounding box center [503, 360] width 73 height 12
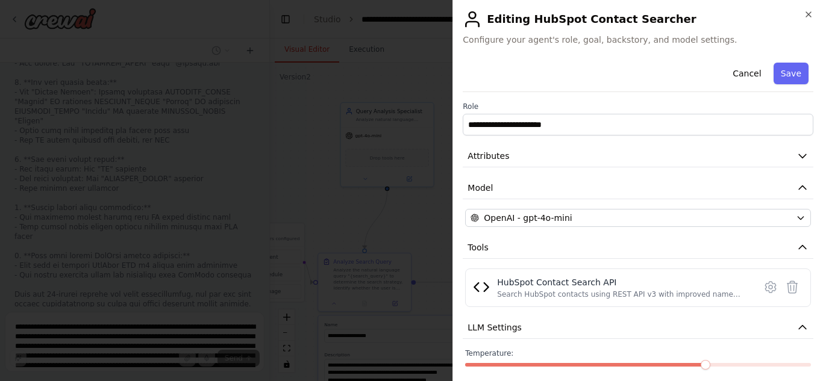
scroll to position [1, 0]
click at [810, 12] on icon "button" at bounding box center [809, 15] width 10 height 10
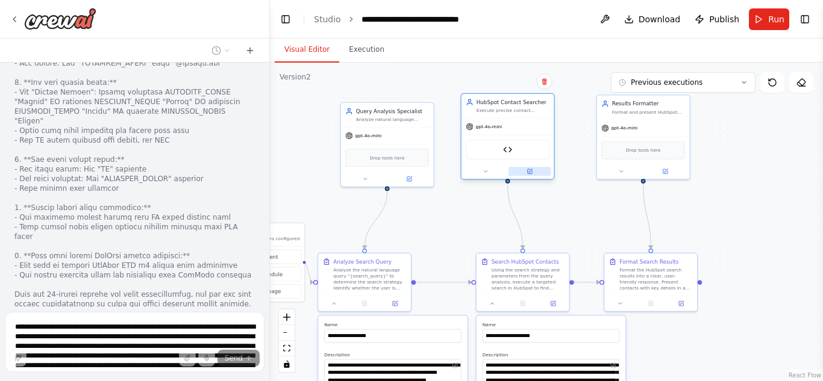
click at [538, 175] on button at bounding box center [529, 171] width 43 height 9
click at [532, 170] on icon at bounding box center [530, 172] width 6 height 6
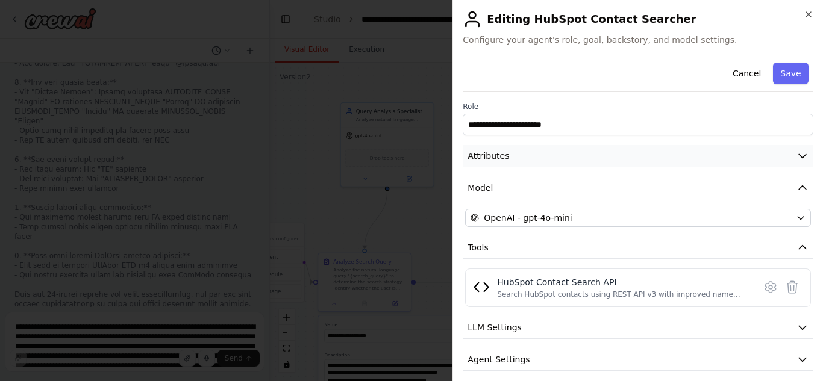
click at [569, 164] on button "Attributes" at bounding box center [638, 156] width 351 height 22
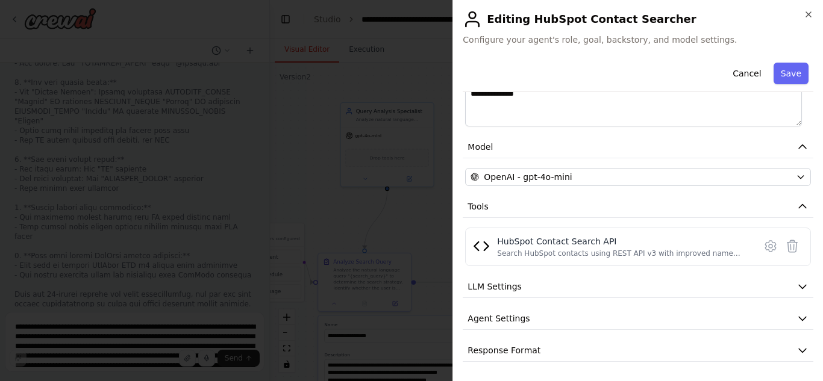
scroll to position [231, 0]
click at [483, 248] on img at bounding box center [481, 247] width 17 height 17
click at [614, 238] on div "HubSpot Contact Search API" at bounding box center [622, 242] width 251 height 12
click at [763, 246] on icon at bounding box center [770, 247] width 14 height 14
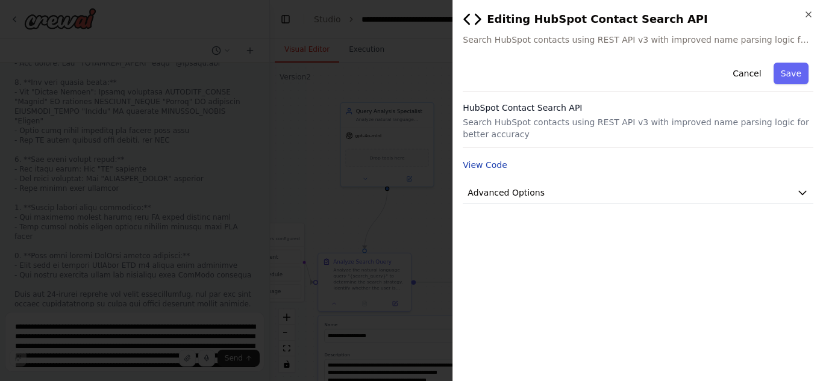
click at [491, 167] on button "View Code" at bounding box center [485, 165] width 45 height 12
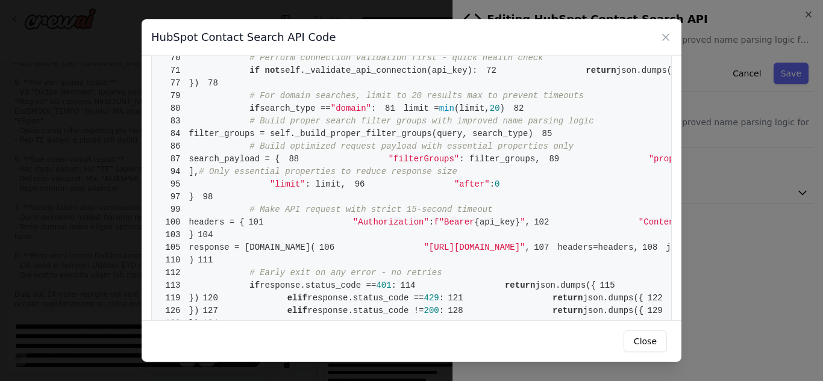
scroll to position [563, 0]
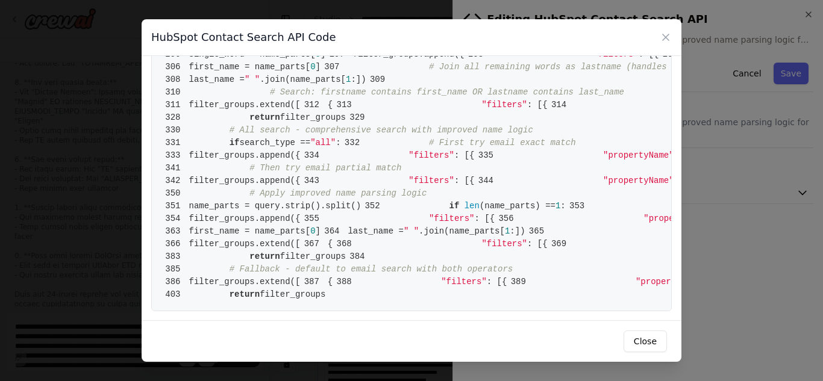
scroll to position [3880, 0]
click at [648, 339] on button "Close" at bounding box center [645, 342] width 43 height 22
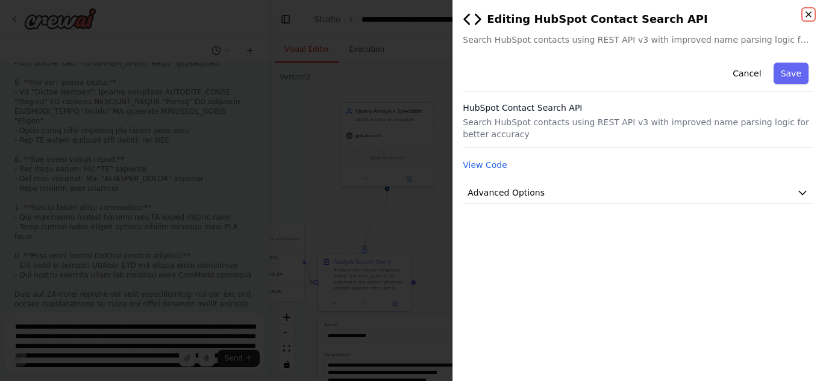
click at [808, 17] on icon "button" at bounding box center [809, 15] width 10 height 10
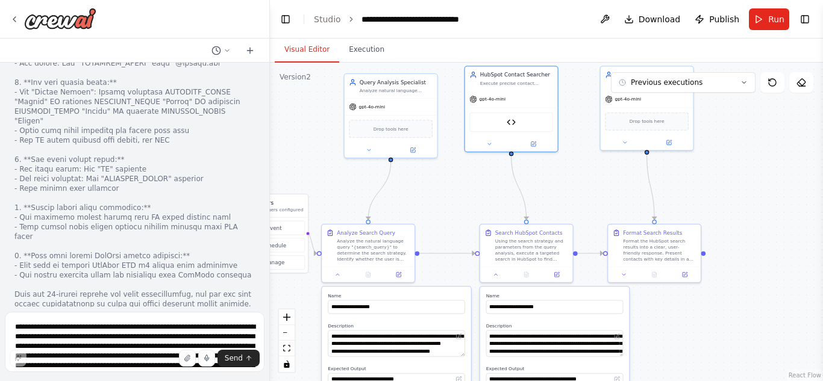
drag, startPoint x: 319, startPoint y: 196, endPoint x: 324, endPoint y: 163, distance: 32.9
click at [324, 163] on div ".deletable-edge-delete-btn { width: 20px; height: 20px; border: 0px solid #ffff…" at bounding box center [546, 222] width 553 height 319
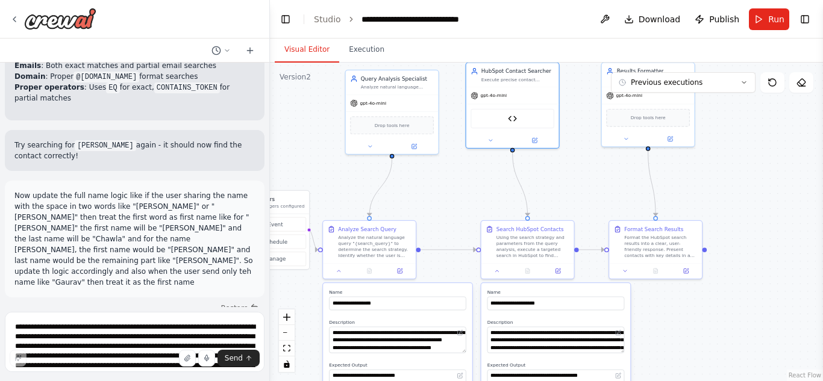
scroll to position [11779, 0]
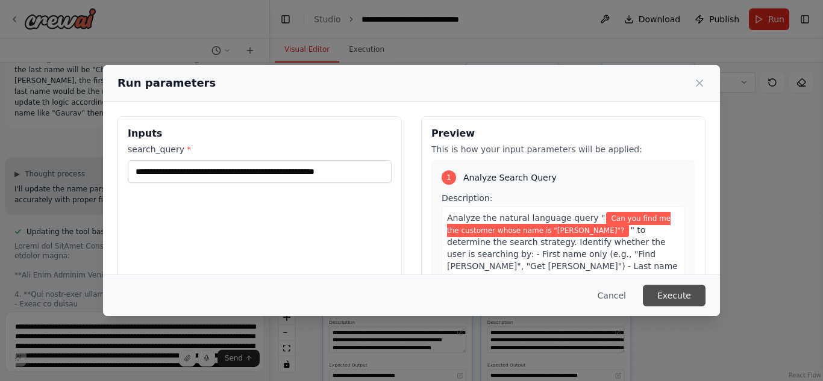
click at [672, 295] on button "Execute" at bounding box center [674, 296] width 63 height 22
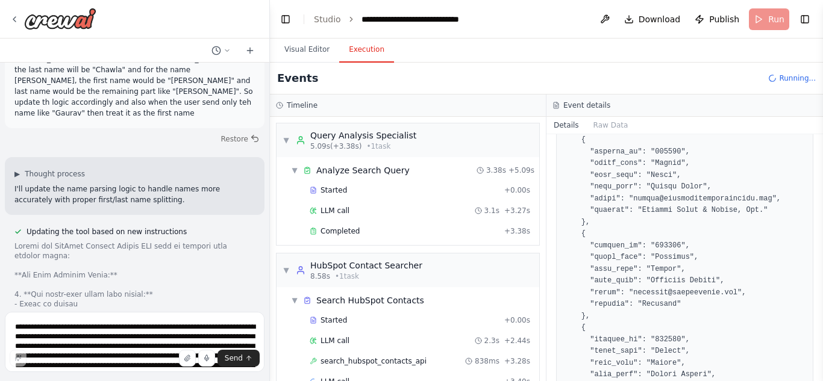
scroll to position [28, 0]
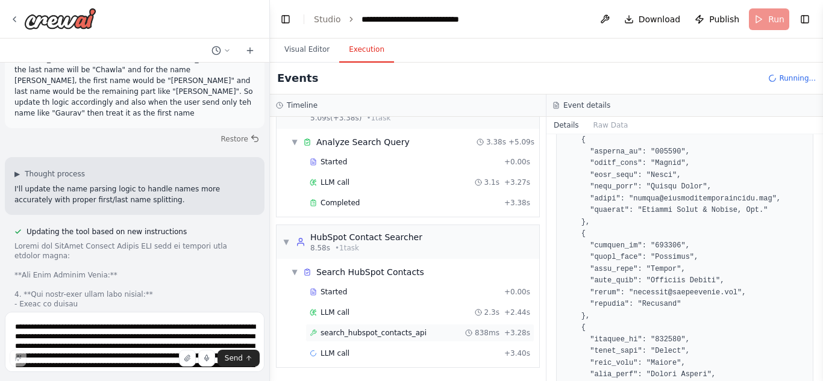
click at [424, 332] on div "search_hubspot_contacts_api 838ms + 3.28s" at bounding box center [420, 333] width 220 height 10
click at [599, 128] on button "Raw Data" at bounding box center [610, 125] width 49 height 17
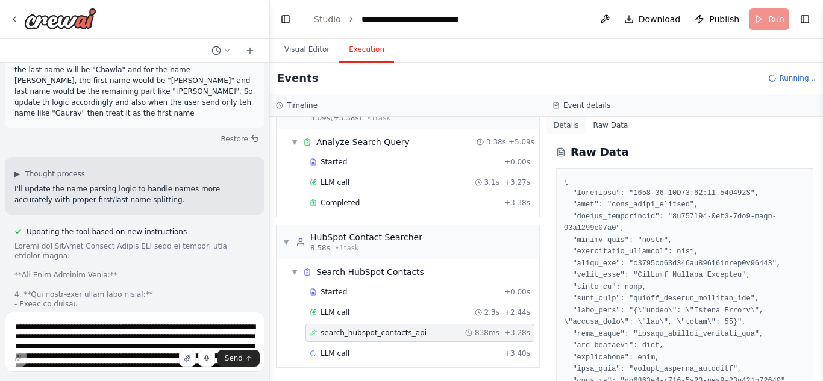
click at [558, 124] on button "Details" at bounding box center [566, 125] width 40 height 17
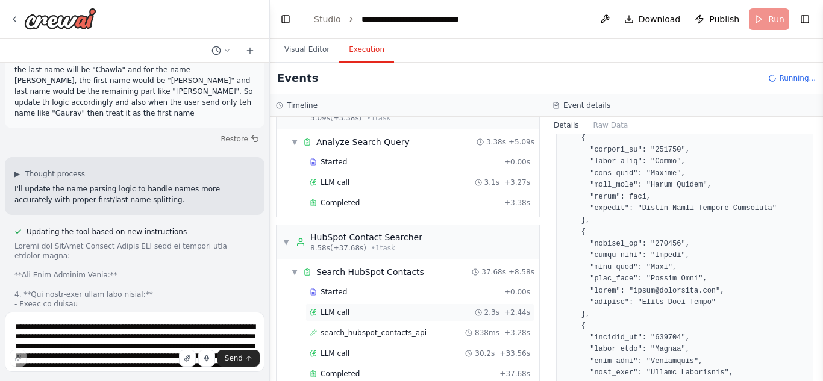
scroll to position [49, 0]
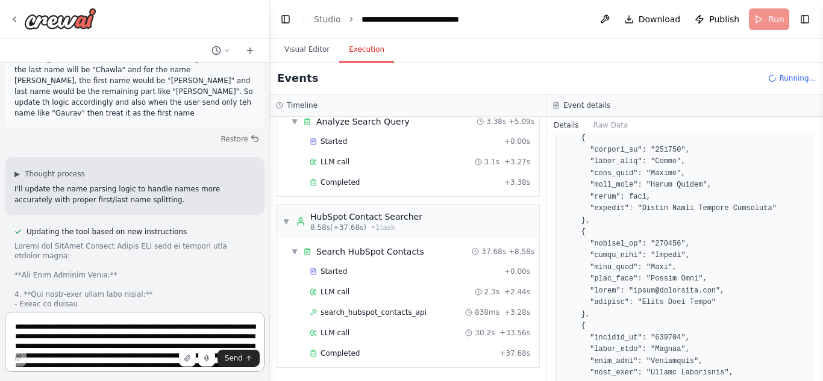
click at [85, 334] on textarea "**********" at bounding box center [135, 342] width 260 height 60
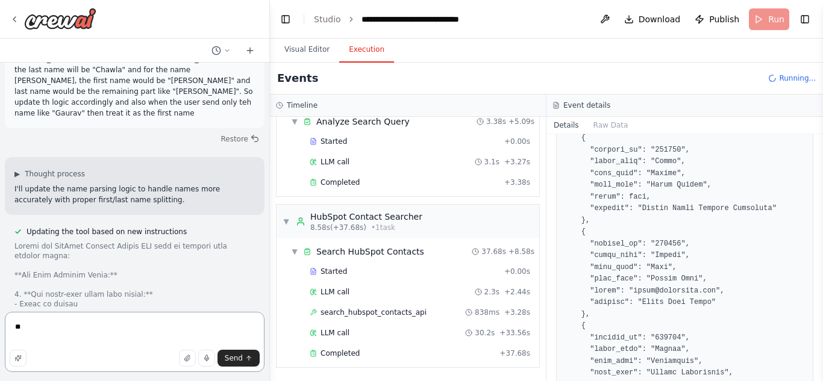
type textarea "*"
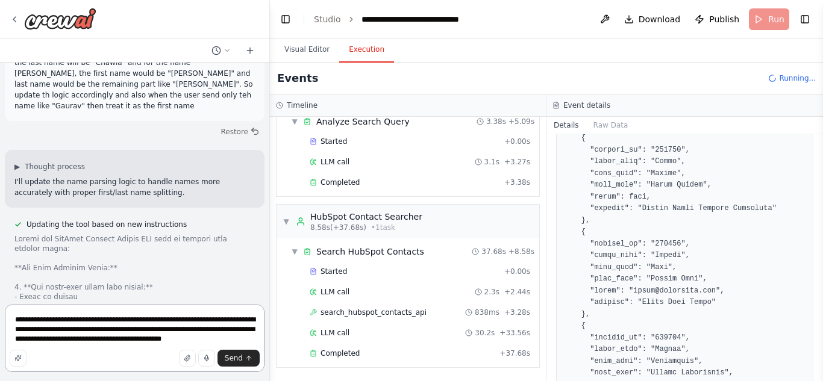
scroll to position [11699, 0]
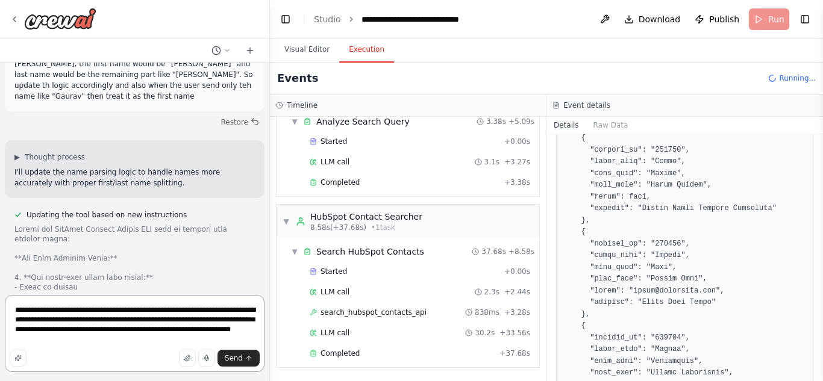
type textarea "**********"
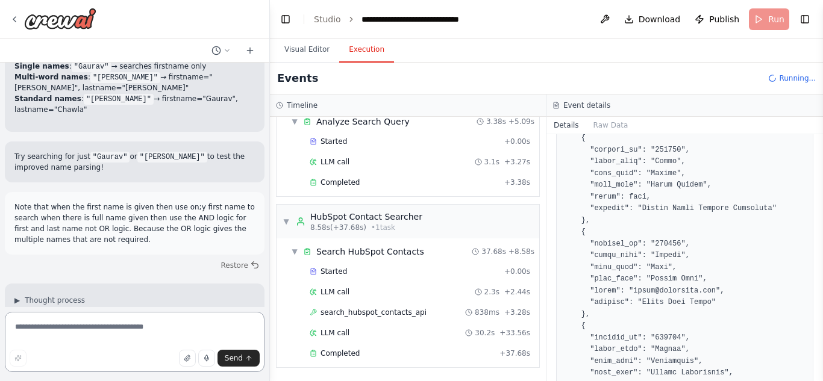
scroll to position [12511, 0]
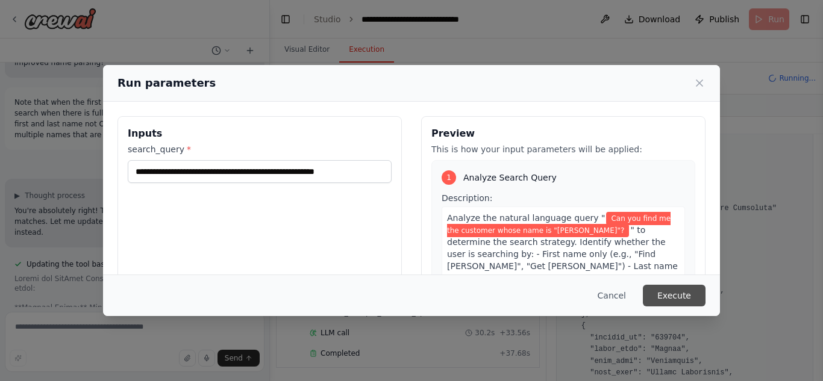
click at [680, 299] on button "Execute" at bounding box center [674, 296] width 63 height 22
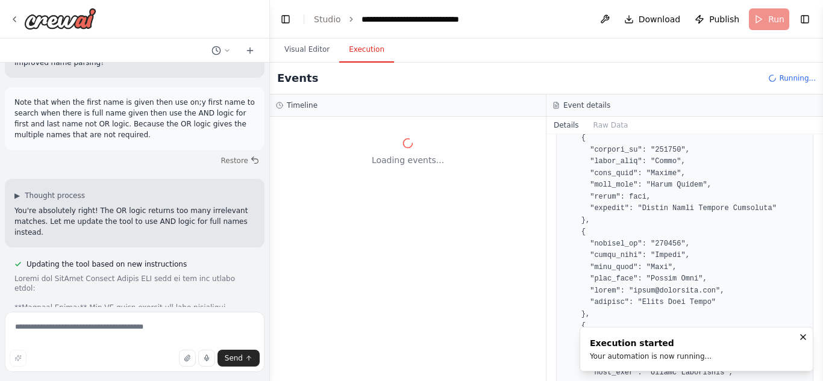
scroll to position [0, 0]
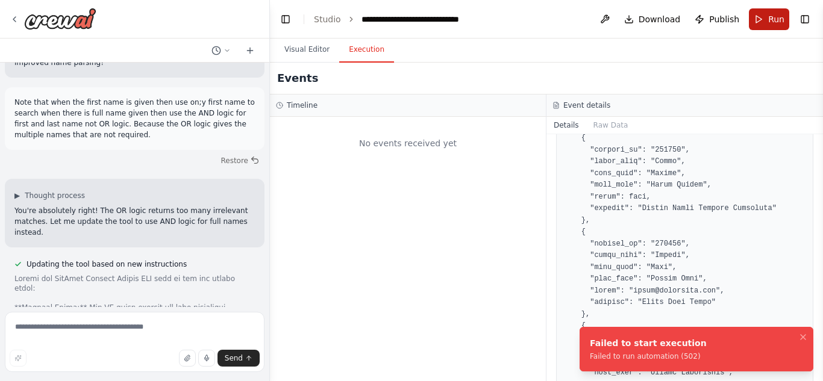
click at [761, 18] on button "Run" at bounding box center [769, 19] width 40 height 22
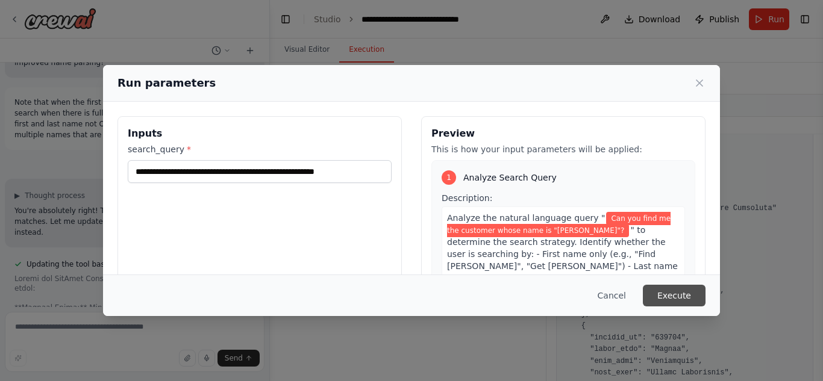
click at [664, 290] on button "Execute" at bounding box center [674, 296] width 63 height 22
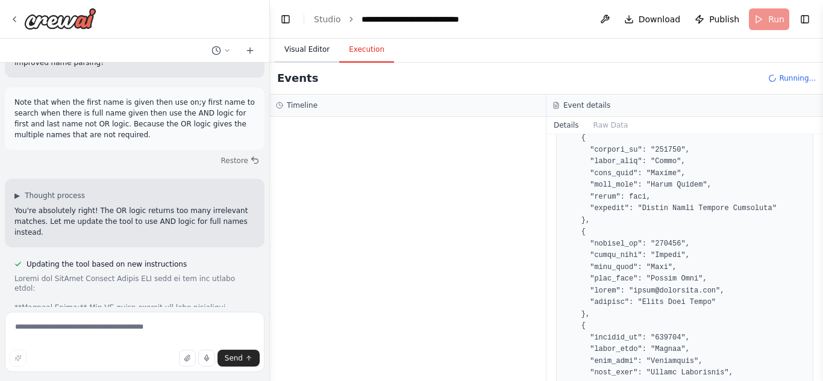
click at [307, 55] on button "Visual Editor" at bounding box center [307, 49] width 64 height 25
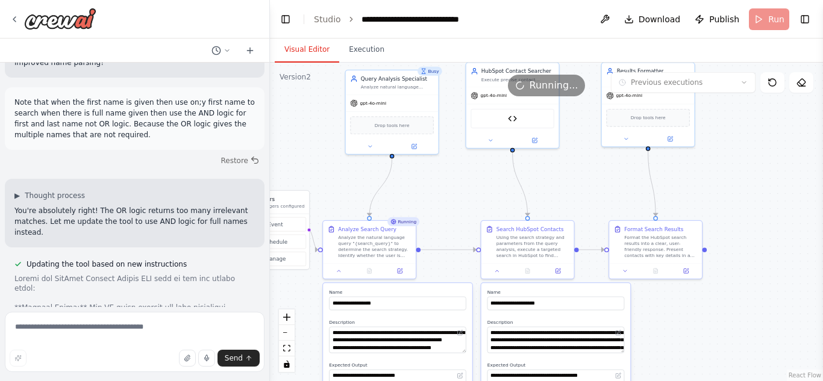
click at [451, 212] on div ".deletable-edge-delete-btn { width: 20px; height: 20px; border: 0px solid #ffff…" at bounding box center [546, 222] width 553 height 319
click at [545, 85] on span "Running..." at bounding box center [554, 85] width 49 height 14
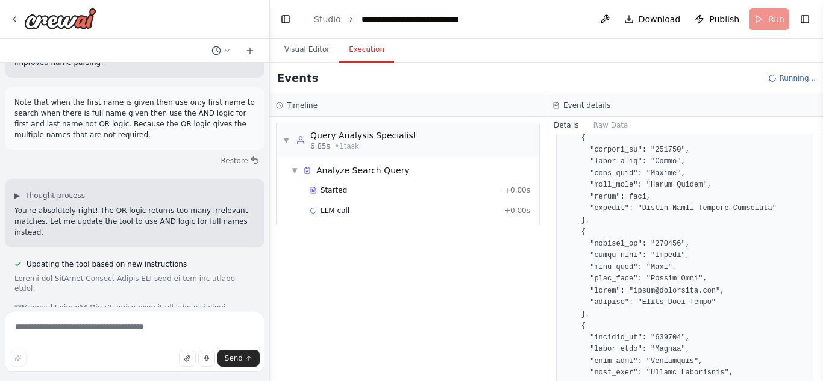
click at [365, 49] on button "Execution" at bounding box center [366, 49] width 55 height 25
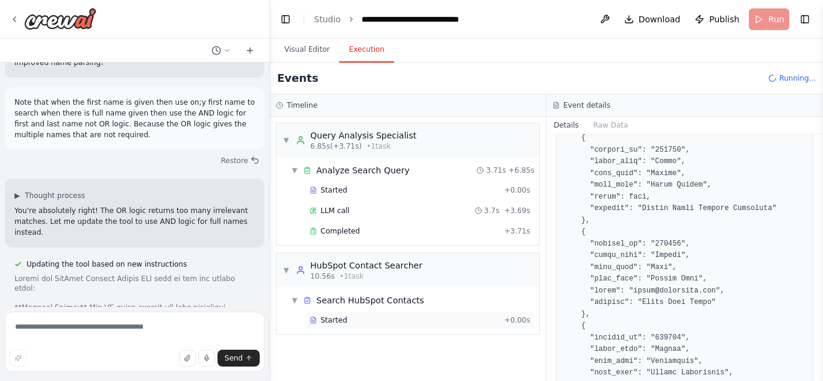
click at [372, 319] on div "Started" at bounding box center [405, 321] width 190 height 10
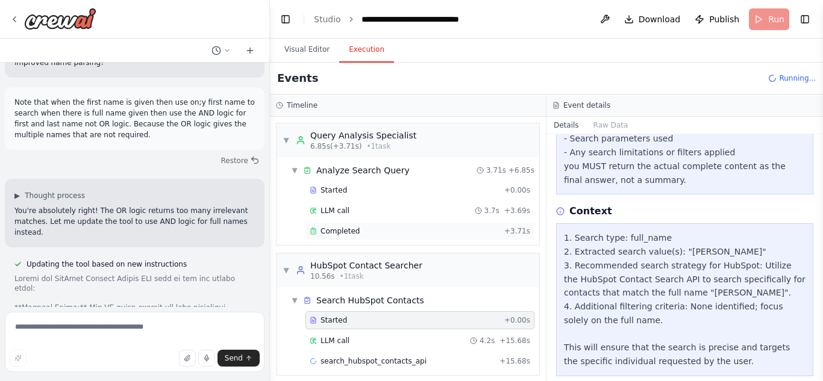
scroll to position [8, 0]
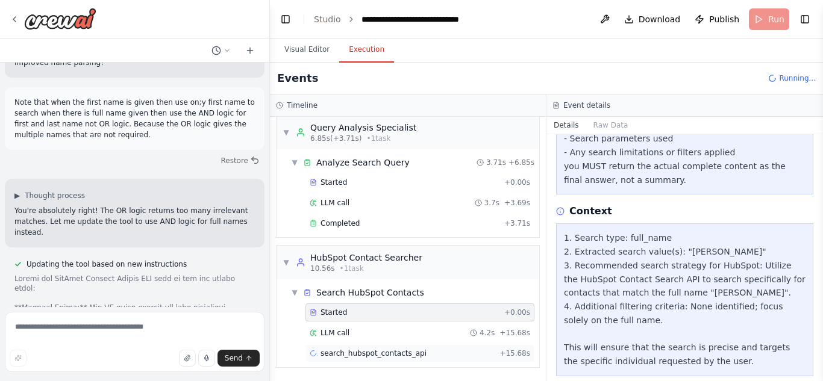
click at [385, 353] on span "search_hubspot_contacts_api" at bounding box center [373, 354] width 106 height 10
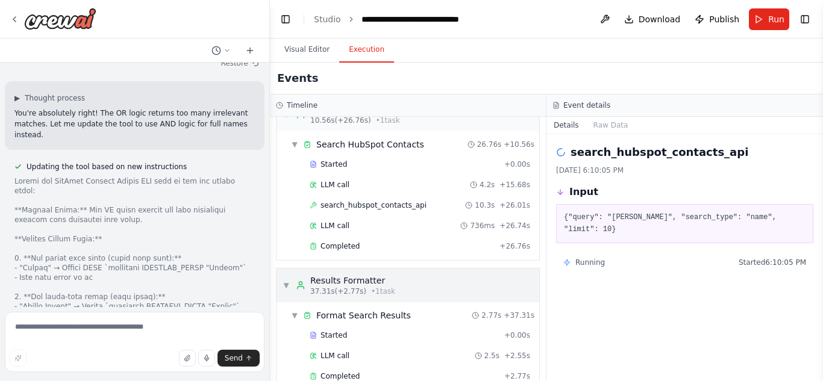
scroll to position [179, 0]
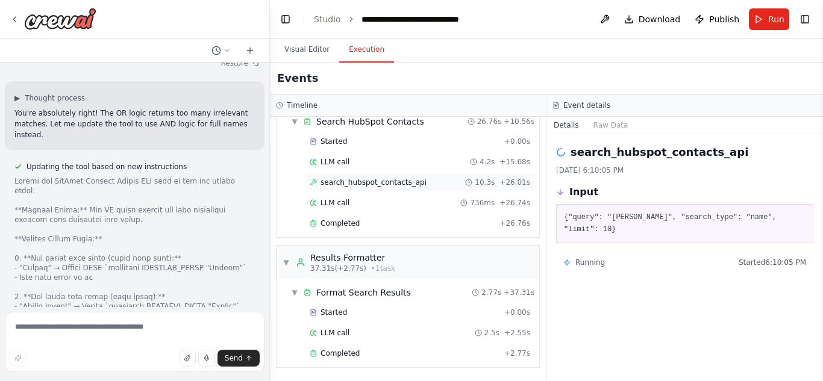
click at [354, 180] on span "search_hubspot_contacts_api" at bounding box center [373, 183] width 106 height 10
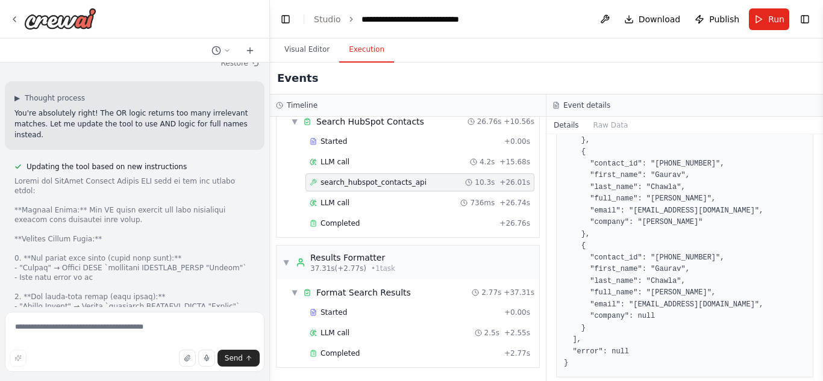
scroll to position [317, 0]
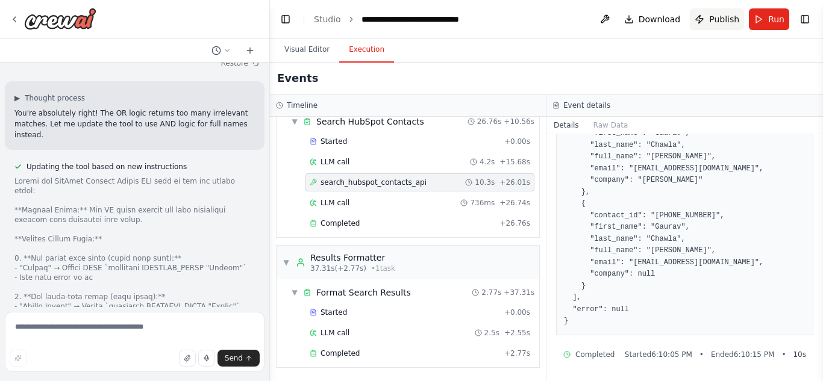
click at [713, 15] on span "Publish" at bounding box center [724, 19] width 30 height 12
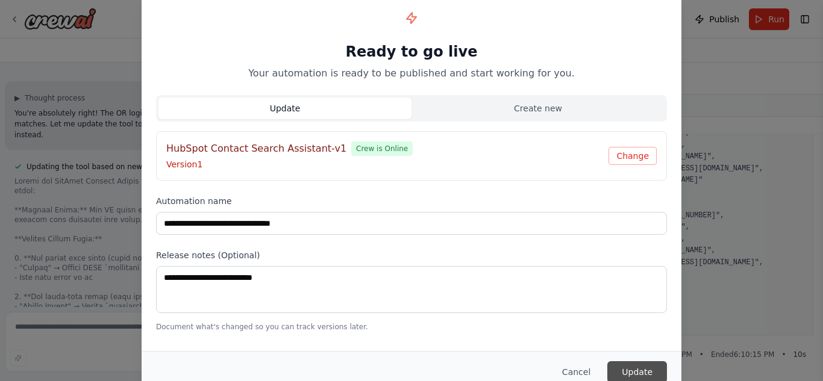
click at [634, 372] on button "Update" at bounding box center [637, 372] width 60 height 22
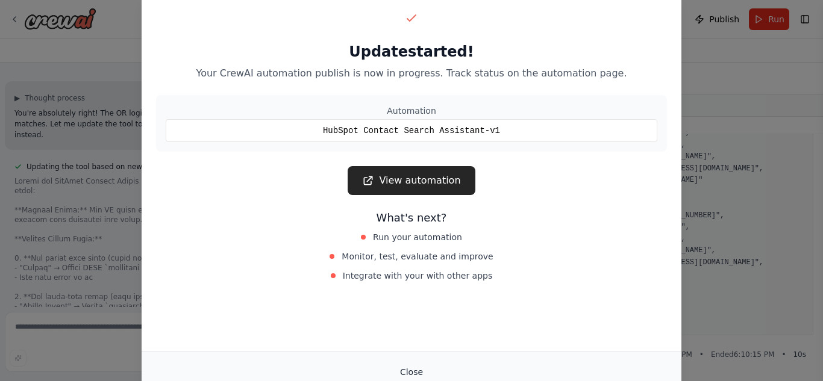
click at [411, 375] on button "Close" at bounding box center [411, 372] width 42 height 22
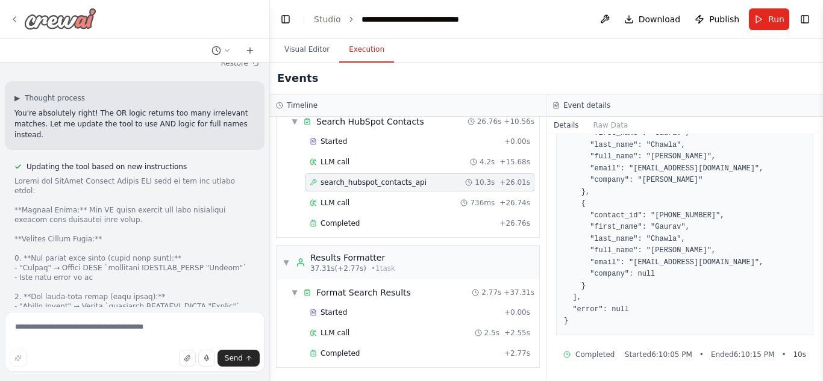
click at [16, 20] on icon at bounding box center [15, 19] width 10 height 10
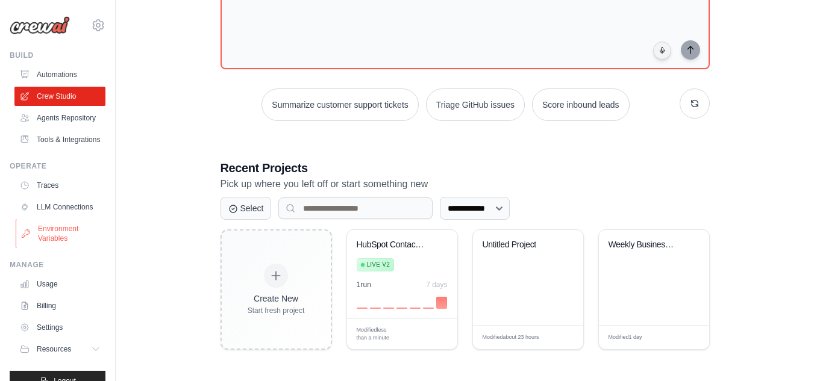
scroll to position [49, 0]
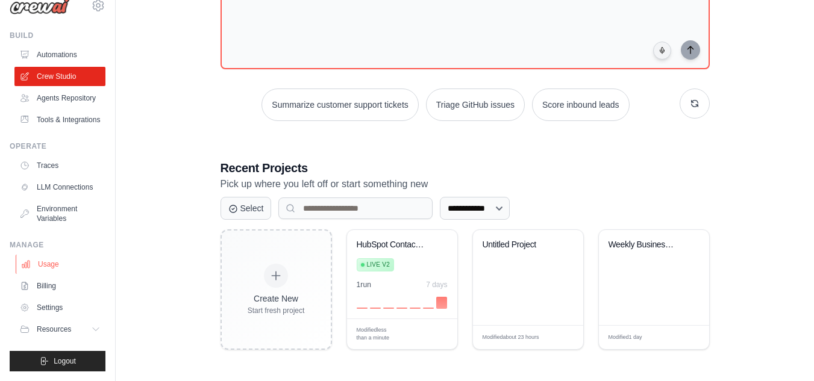
click at [45, 272] on link "Usage" at bounding box center [61, 264] width 91 height 19
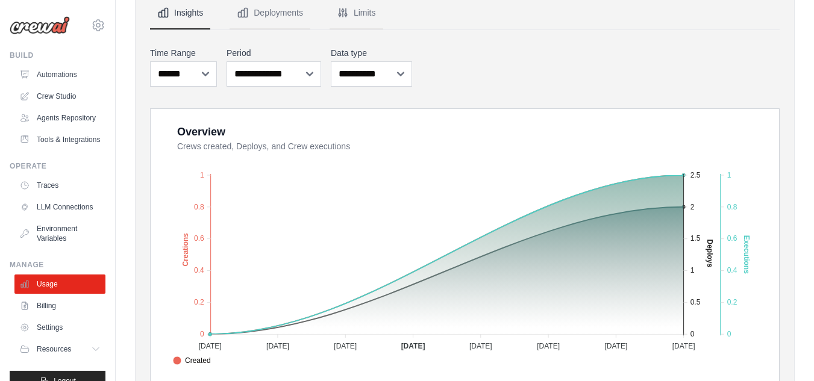
scroll to position [164, 0]
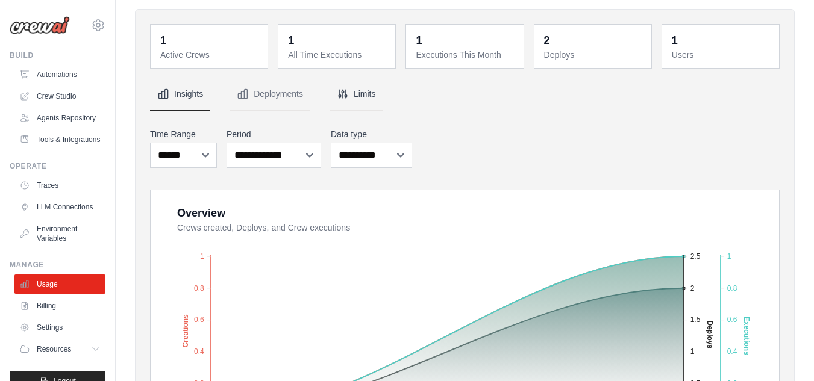
click at [360, 89] on button "Limits" at bounding box center [357, 94] width 54 height 33
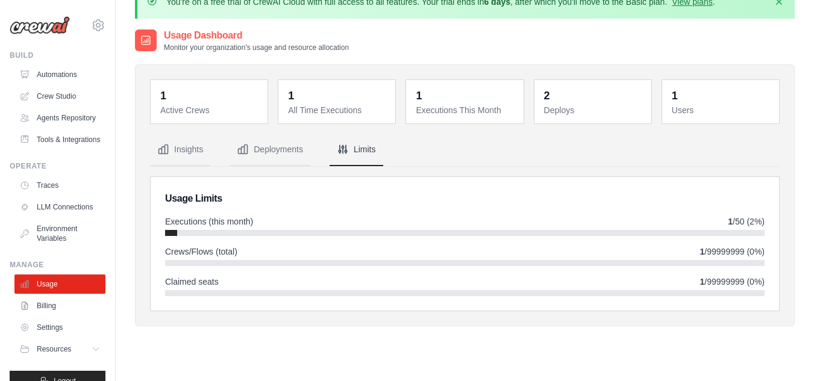
scroll to position [22, 0]
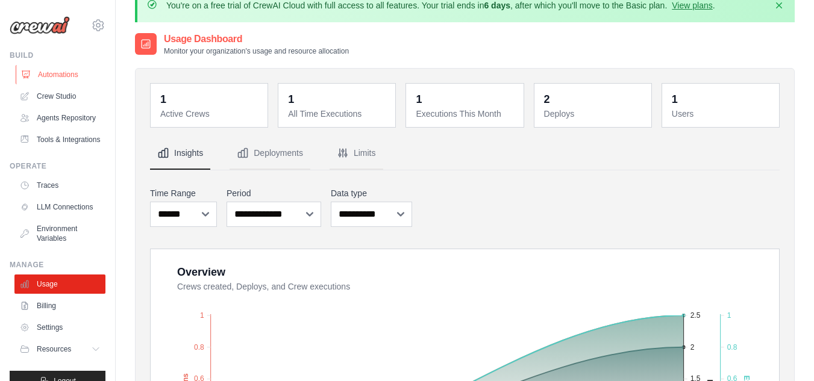
click at [47, 73] on link "Automations" at bounding box center [61, 74] width 91 height 19
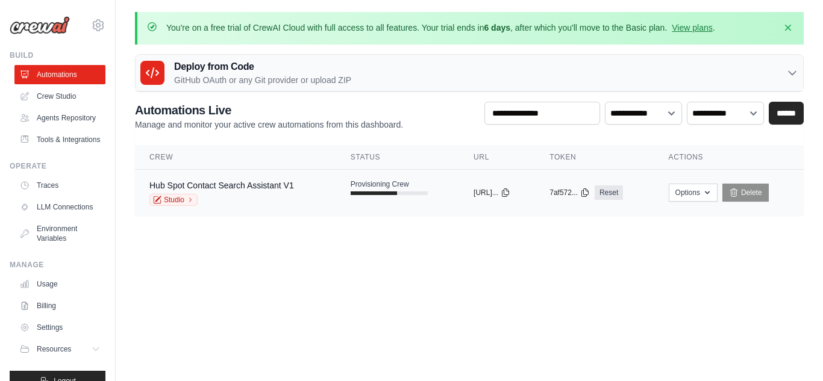
click at [236, 190] on div "Hub Spot Contact Search Assistant V1" at bounding box center [221, 186] width 145 height 12
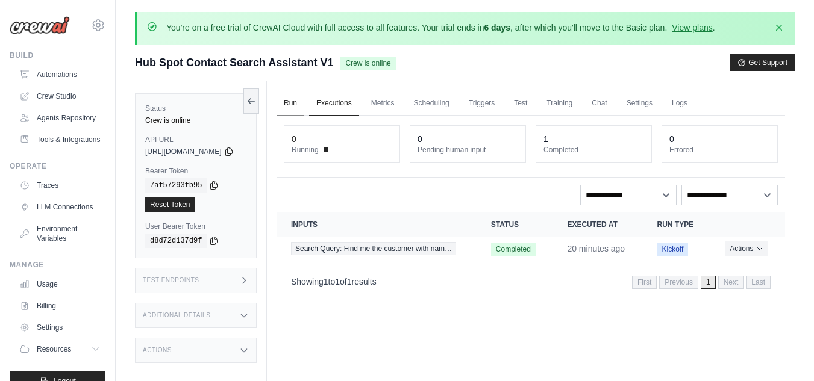
click at [300, 103] on link "Run" at bounding box center [291, 103] width 28 height 25
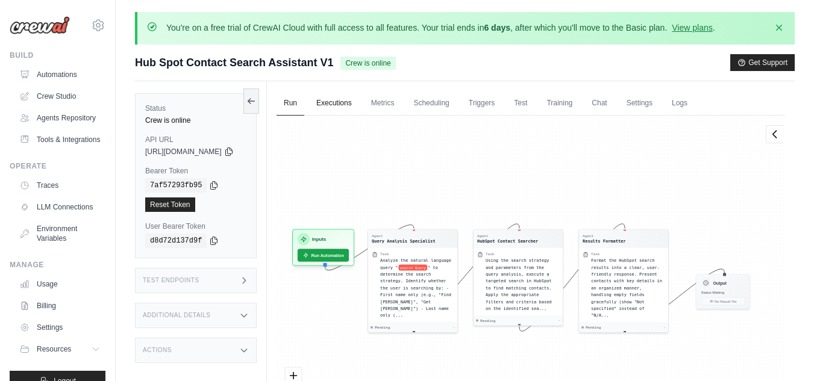
click at [351, 104] on link "Executions" at bounding box center [334, 103] width 50 height 25
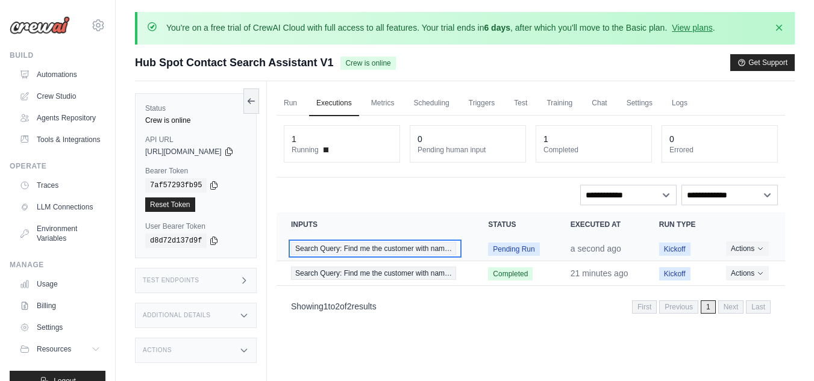
click at [426, 255] on span "Search Query: Find me the customer with nam…" at bounding box center [373, 248] width 165 height 13
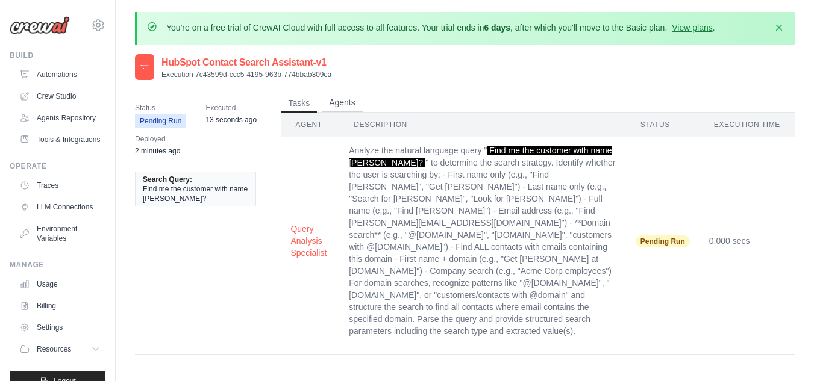
click at [334, 100] on button "Agents" at bounding box center [342, 103] width 41 height 18
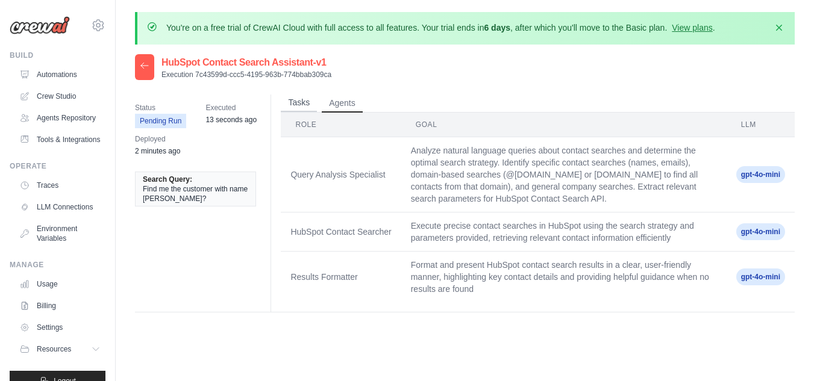
click at [292, 104] on button "Tasks" at bounding box center [299, 103] width 36 height 18
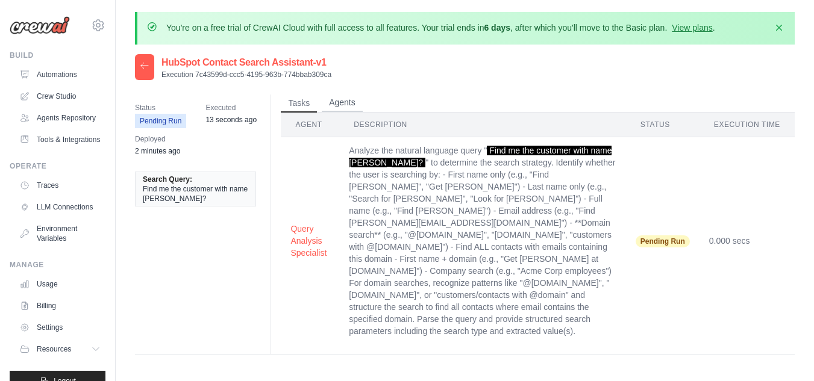
click at [351, 108] on button "Agents" at bounding box center [342, 103] width 41 height 18
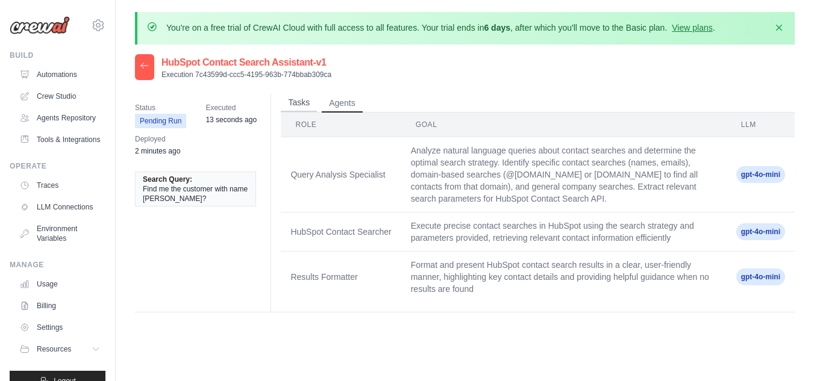
click at [308, 104] on button "Tasks" at bounding box center [299, 103] width 36 height 18
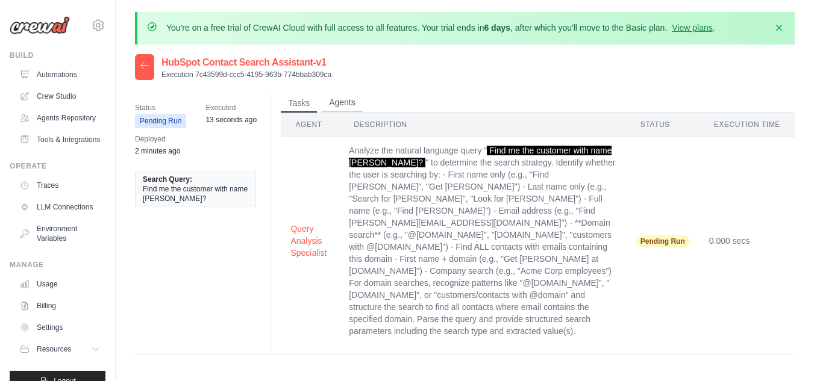
click at [340, 99] on button "Agents" at bounding box center [342, 103] width 41 height 18
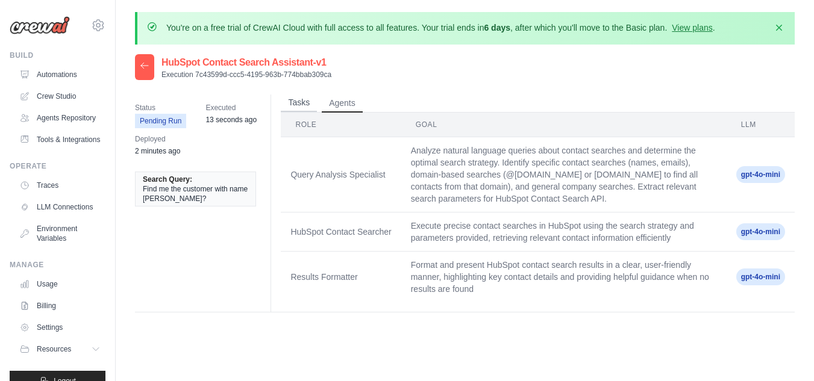
click at [291, 104] on button "Tasks" at bounding box center [299, 103] width 36 height 18
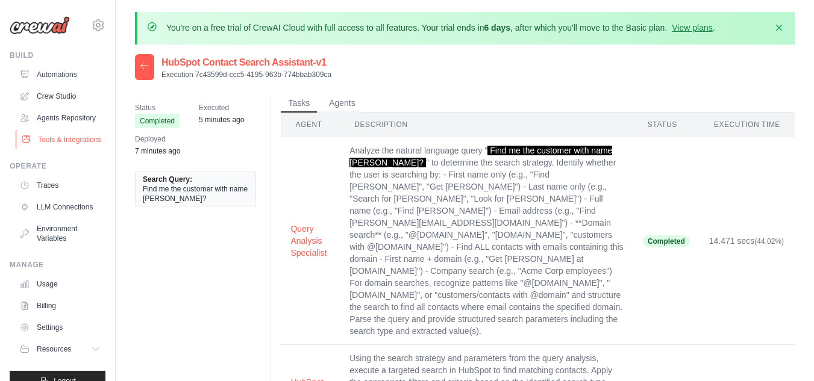
click at [54, 149] on link "Tools & Integrations" at bounding box center [61, 139] width 91 height 19
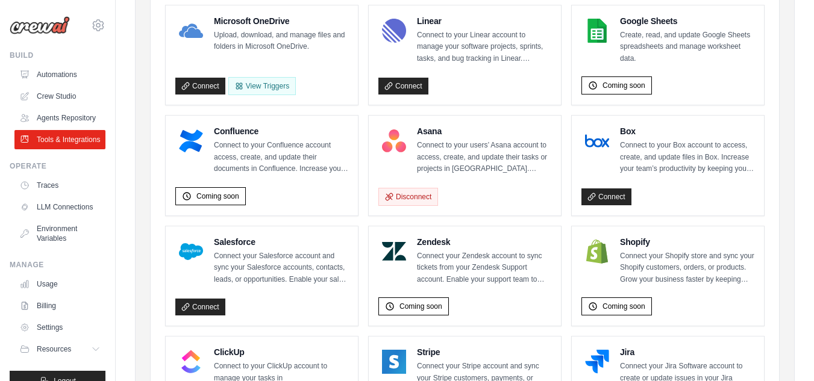
scroll to position [405, 0]
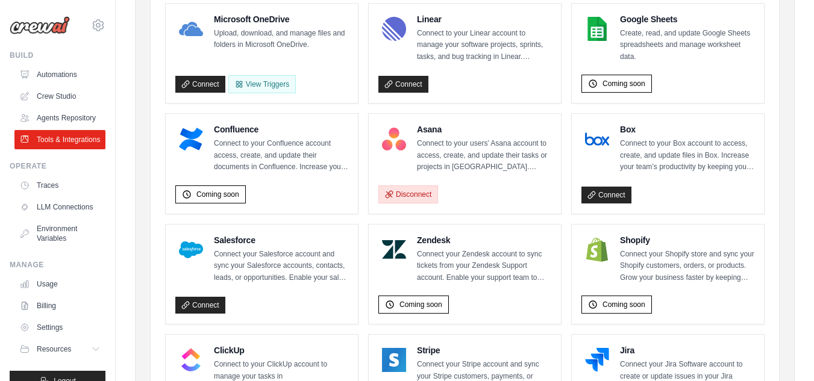
click at [403, 190] on button "Disconnect" at bounding box center [408, 195] width 60 height 18
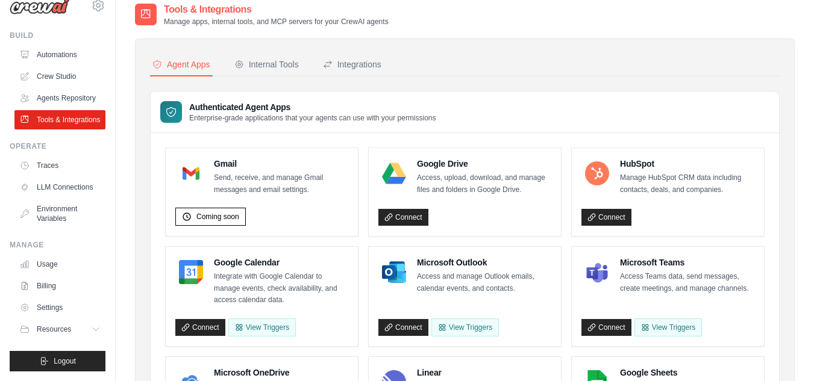
scroll to position [49, 0]
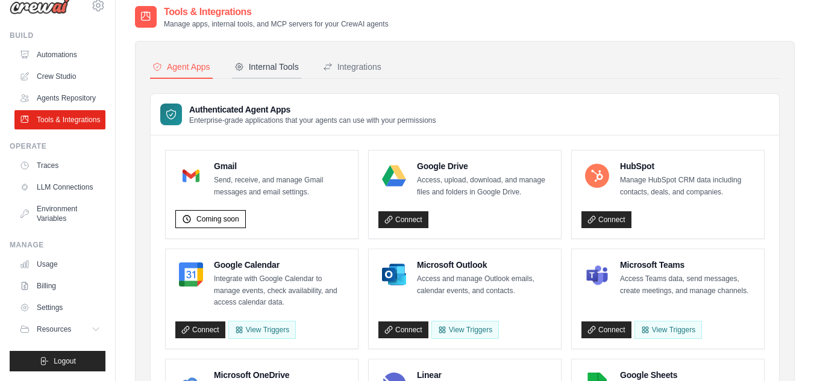
click at [255, 73] on button "Internal Tools" at bounding box center [266, 67] width 69 height 23
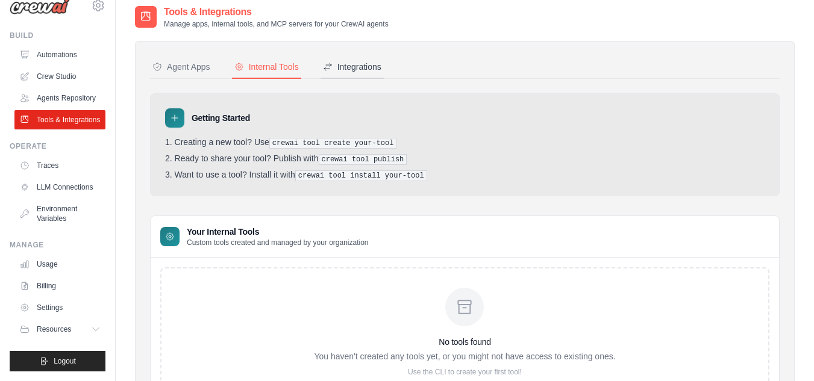
click at [349, 63] on div "Integrations" at bounding box center [352, 67] width 58 height 12
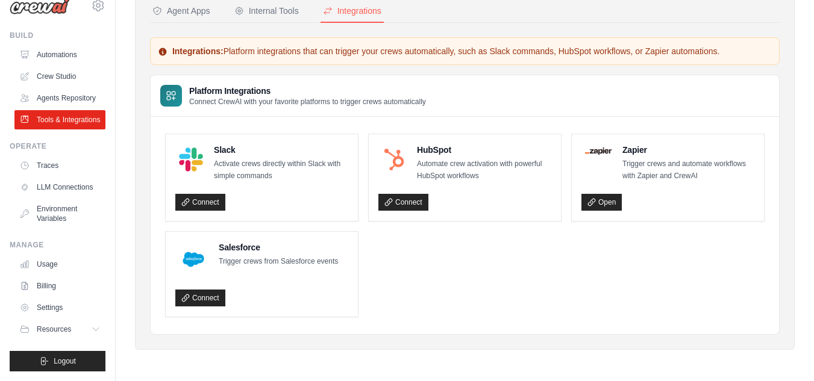
scroll to position [105, 0]
click at [46, 286] on link "Billing" at bounding box center [61, 286] width 91 height 19
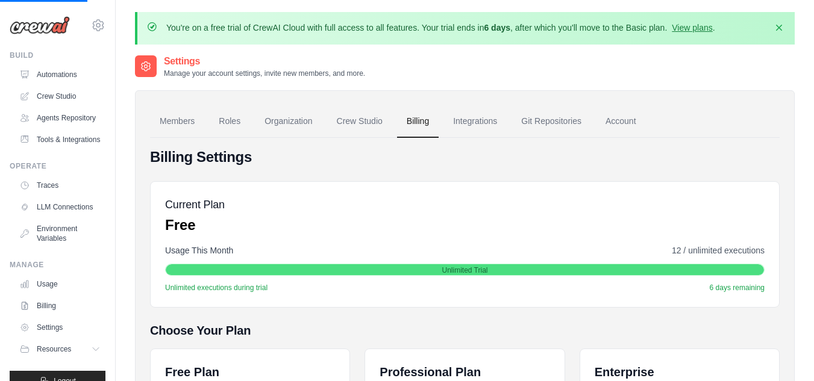
click at [46, 286] on ul "Build Automations Crew Studio Agents Repository Tools & Integrations" at bounding box center [58, 221] width 96 height 341
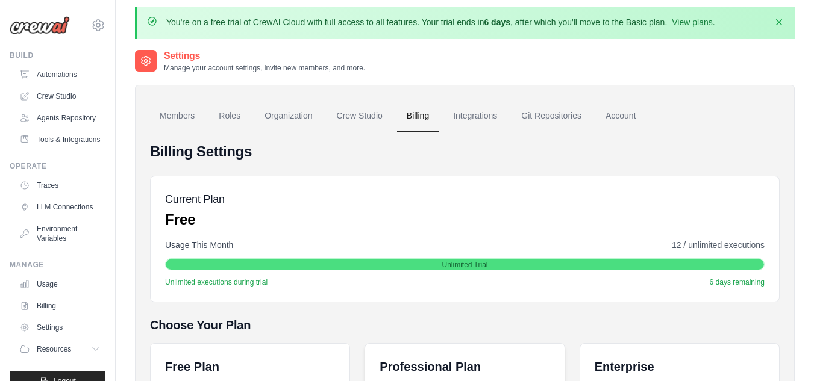
scroll to position [5, 0]
